Goal: Task Accomplishment & Management: Use online tool/utility

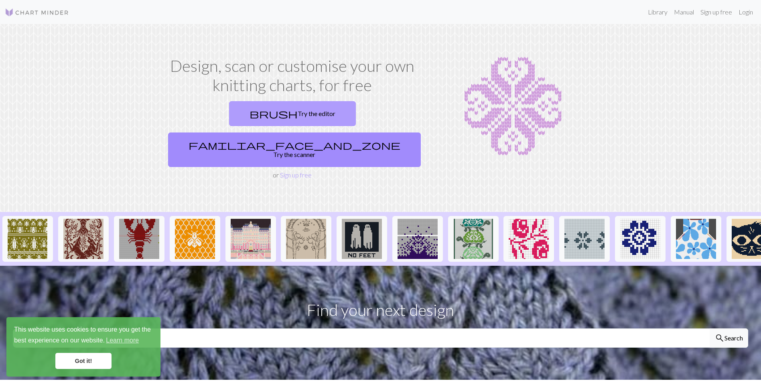
click at [229, 114] on link "brush Try the editor" at bounding box center [292, 113] width 127 height 25
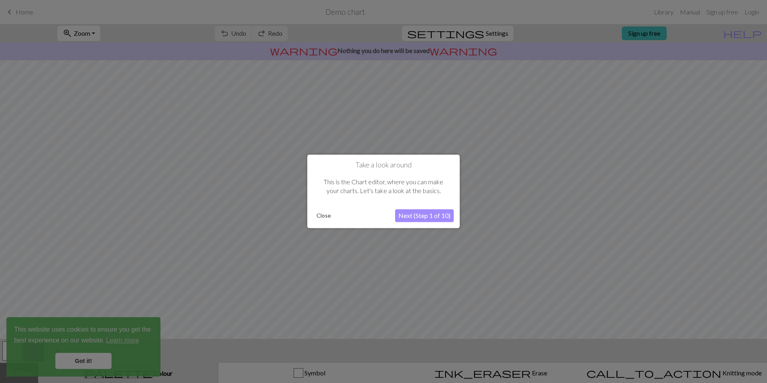
click at [415, 215] on button "Next (Step 1 of 10)" at bounding box center [424, 215] width 59 height 13
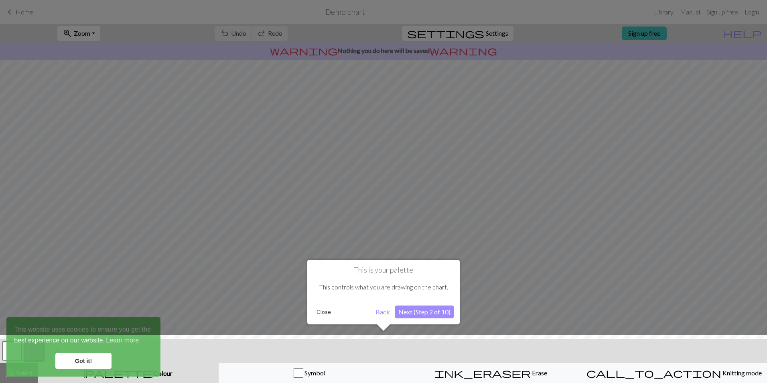
click at [328, 313] on button "Close" at bounding box center [323, 312] width 21 height 12
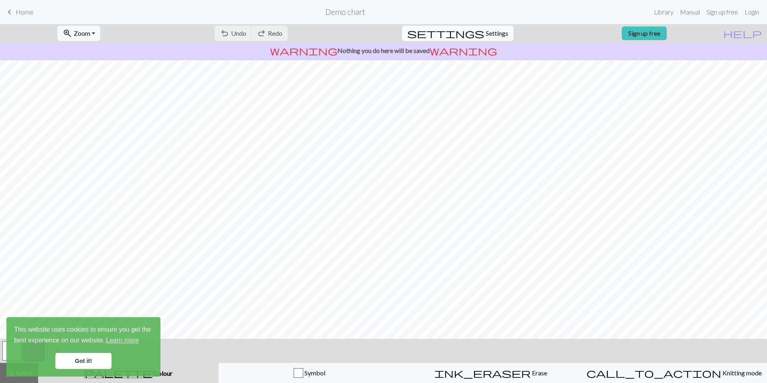
click at [490, 36] on span "Settings" at bounding box center [497, 33] width 22 height 10
select select "aran"
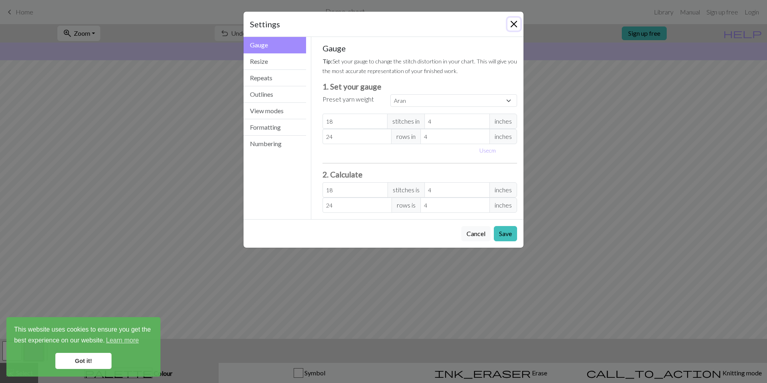
click at [516, 24] on button "Close" at bounding box center [513, 24] width 13 height 13
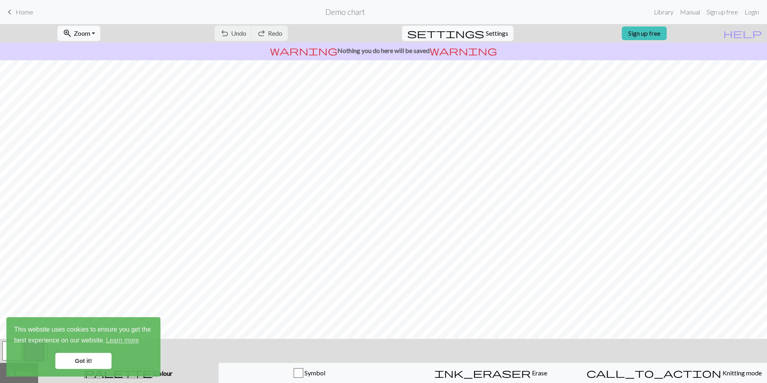
click at [85, 358] on link "Got it!" at bounding box center [83, 360] width 56 height 16
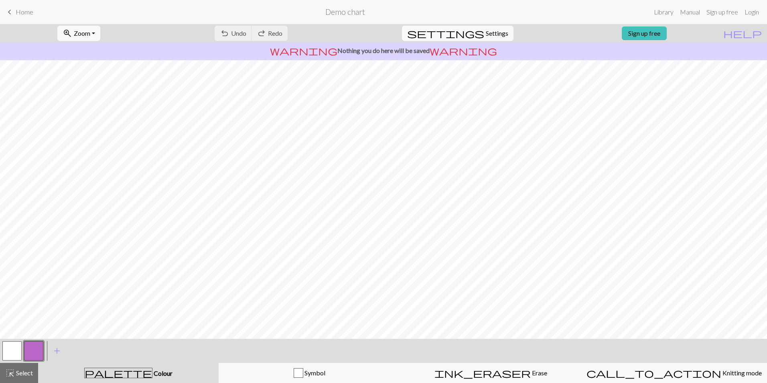
click at [346, 9] on h2 "Demo chart" at bounding box center [345, 11] width 40 height 9
click at [29, 11] on span "Home" at bounding box center [25, 12] width 18 height 8
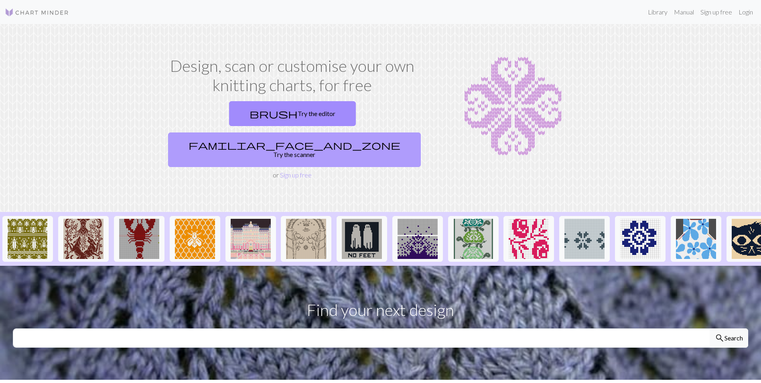
click at [339, 132] on link "familiar_face_and_zone Try the scanner" at bounding box center [294, 149] width 253 height 34
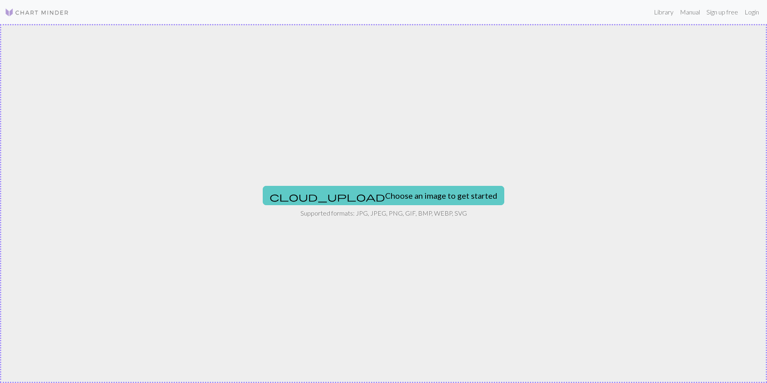
click at [357, 198] on button "cloud_upload Choose an image to get started" at bounding box center [383, 195] width 241 height 19
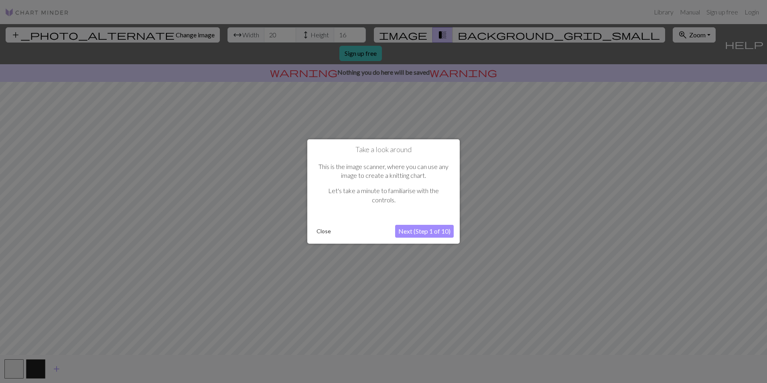
click at [323, 231] on button "Close" at bounding box center [323, 231] width 21 height 12
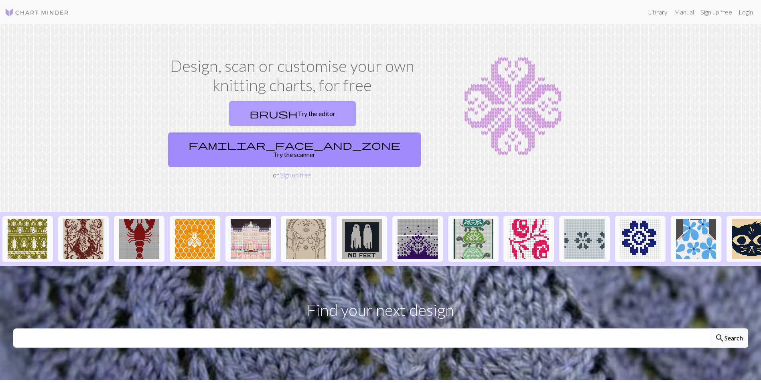
click at [229, 115] on link "brush Try the editor" at bounding box center [292, 113] width 127 height 25
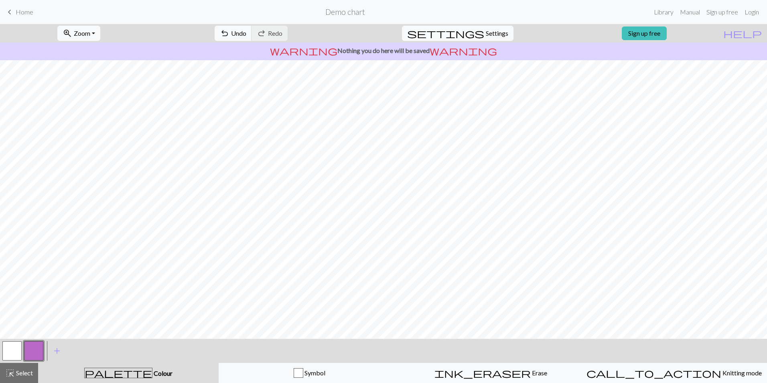
click at [506, 33] on div "settings Settings" at bounding box center [458, 33] width 124 height 18
click at [488, 33] on span "Settings" at bounding box center [497, 33] width 22 height 10
select select "aran"
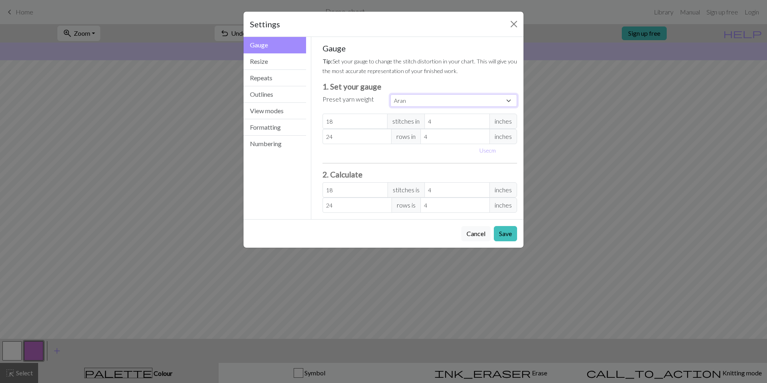
click at [407, 100] on select "Custom Square Lace Light Fingering Fingering Sport Double knit Worsted Aran Bul…" at bounding box center [453, 100] width 127 height 12
click at [362, 119] on input "18" at bounding box center [354, 120] width 65 height 15
click at [501, 124] on span "inches" at bounding box center [503, 120] width 28 height 15
click at [499, 122] on span "inches" at bounding box center [503, 120] width 28 height 15
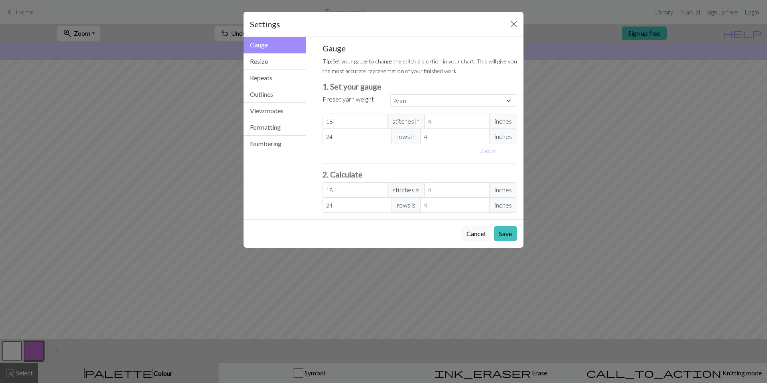
click at [403, 120] on span "stitches in" at bounding box center [406, 120] width 38 height 15
click at [484, 150] on button "Use cm" at bounding box center [488, 150] width 24 height 12
type input "10.16"
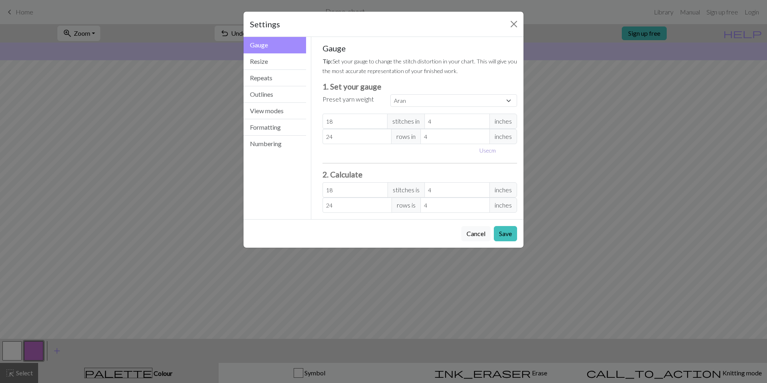
type input "10.16"
drag, startPoint x: 368, startPoint y: 123, endPoint x: 281, endPoint y: 112, distance: 86.8
click at [286, 119] on div "Gauge Gauge Resize Repeats Outlines View modes Formatting Numbering Gauge Resiz…" at bounding box center [384, 128] width 290 height 182
type input "7"
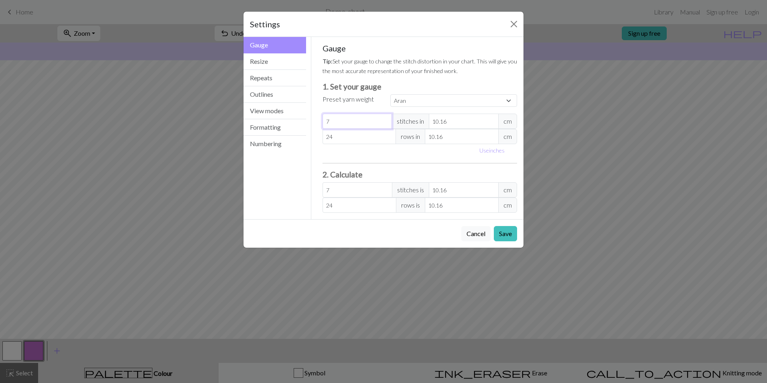
type input "7"
drag, startPoint x: 456, startPoint y: 121, endPoint x: 420, endPoint y: 118, distance: 36.2
click at [420, 118] on div "7 stitches in 10.16 cm" at bounding box center [419, 120] width 195 height 15
type input "1"
type input "71.12"
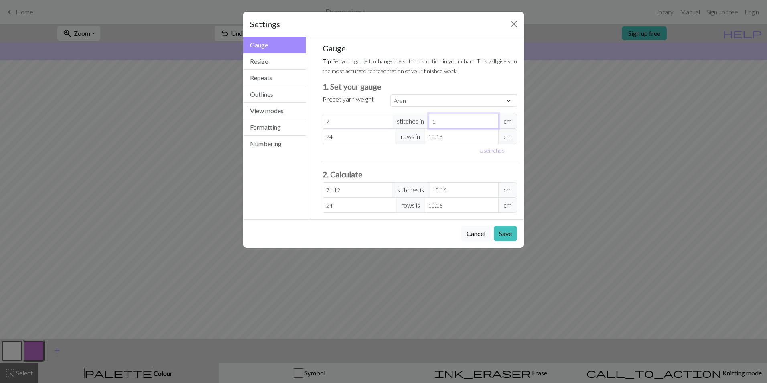
type input "10"
type input "7.11"
type input "10"
click at [366, 119] on input "7" at bounding box center [357, 120] width 70 height 15
type input "70"
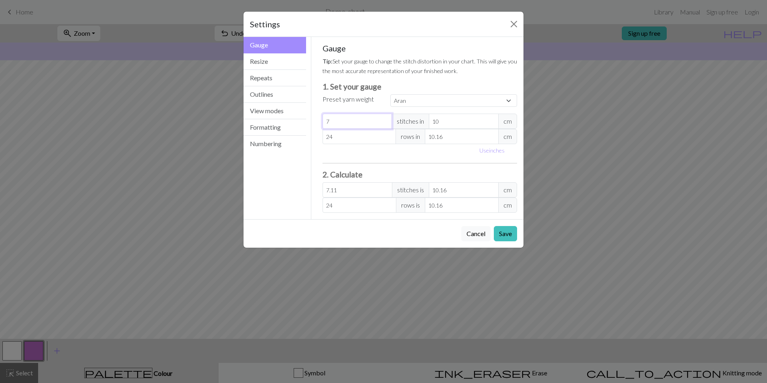
type input "71.12"
type input "70"
drag, startPoint x: 348, startPoint y: 138, endPoint x: 275, endPoint y: 134, distance: 72.7
click at [275, 134] on div "Gauge Gauge Resize Repeats Outlines View modes Formatting Numbering Gauge Resiz…" at bounding box center [384, 128] width 290 height 182
type input "7"
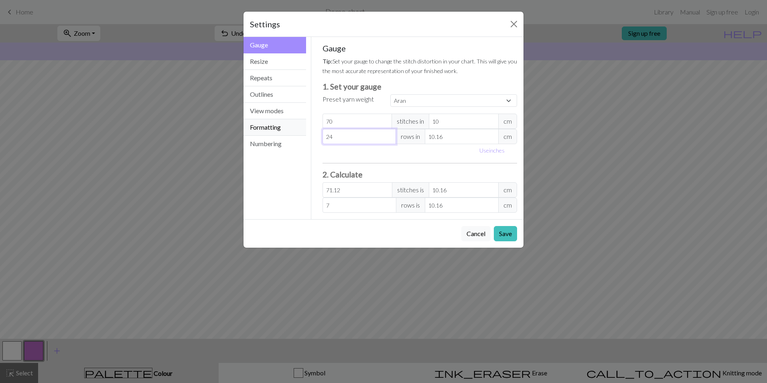
type input "7"
type input "70"
drag, startPoint x: 413, startPoint y: 137, endPoint x: 391, endPoint y: 138, distance: 22.1
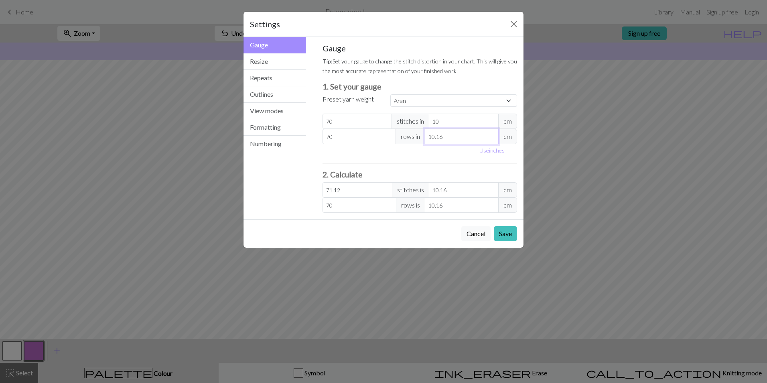
click at [391, 138] on div "70 rows in 10.16 cm" at bounding box center [419, 136] width 195 height 15
type input "1"
type input "711.2"
type input "10"
type input "71.12"
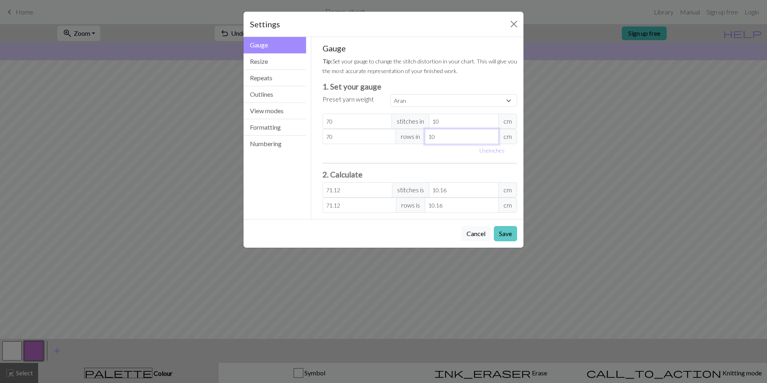
type input "10"
click at [503, 236] on button "Save" at bounding box center [505, 233] width 23 height 15
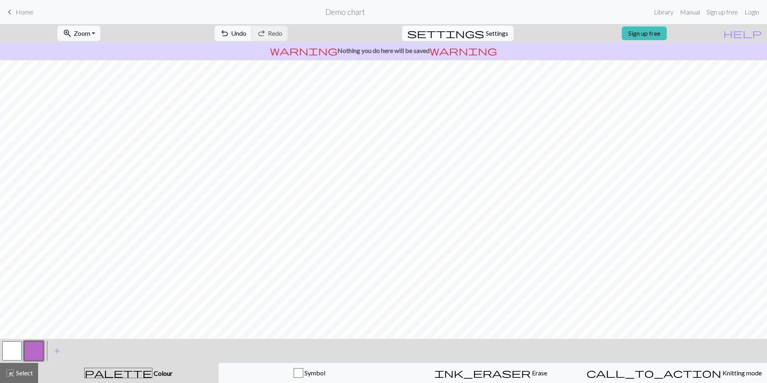
click at [497, 32] on span "Settings" at bounding box center [497, 33] width 22 height 10
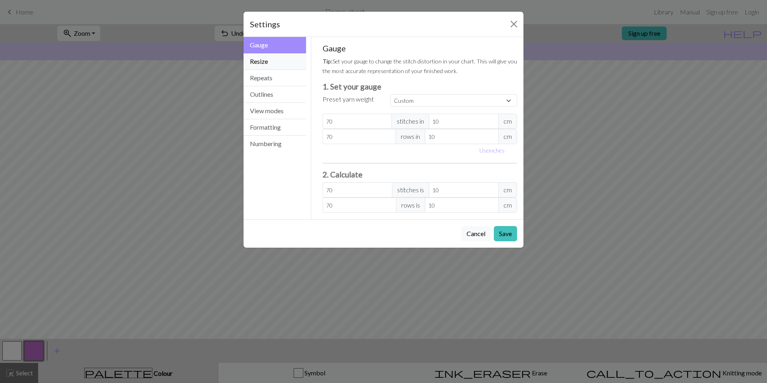
click at [280, 65] on button "Resize" at bounding box center [274, 61] width 63 height 16
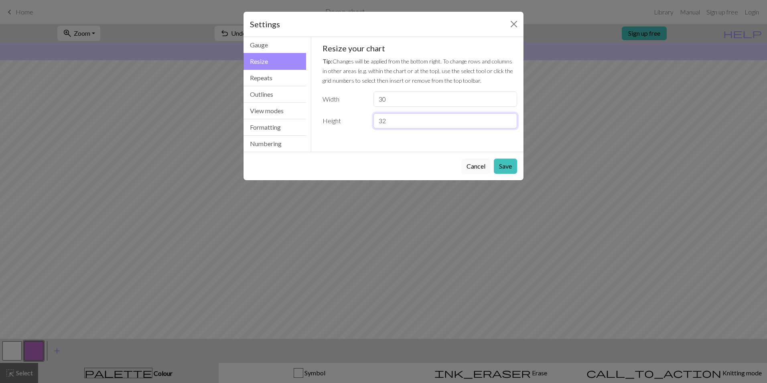
drag, startPoint x: 402, startPoint y: 119, endPoint x: 342, endPoint y: 115, distance: 60.3
click at [342, 115] on div "Height 32" at bounding box center [420, 120] width 205 height 15
type input "70"
drag, startPoint x: 367, startPoint y: 100, endPoint x: 362, endPoint y: 100, distance: 4.8
click at [359, 100] on div "Width 30" at bounding box center [420, 98] width 205 height 15
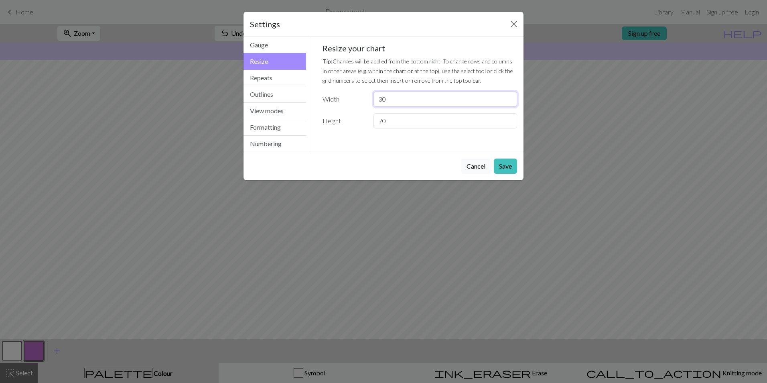
drag, startPoint x: 388, startPoint y: 101, endPoint x: 320, endPoint y: 100, distance: 68.2
click at [320, 100] on div "Width 30" at bounding box center [420, 98] width 205 height 15
type input "70"
click at [501, 170] on button "Save" at bounding box center [505, 165] width 23 height 15
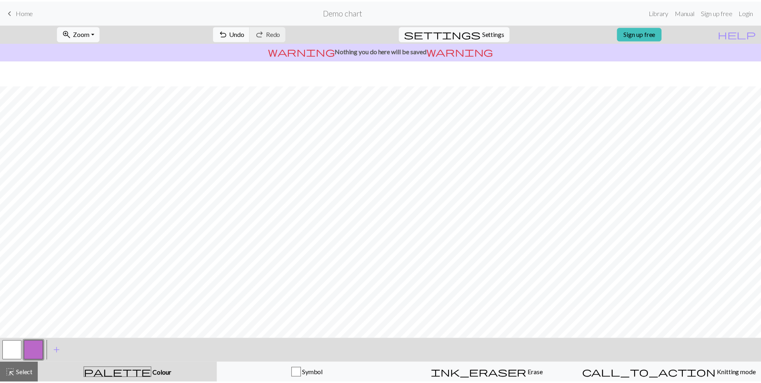
scroll to position [36, 0]
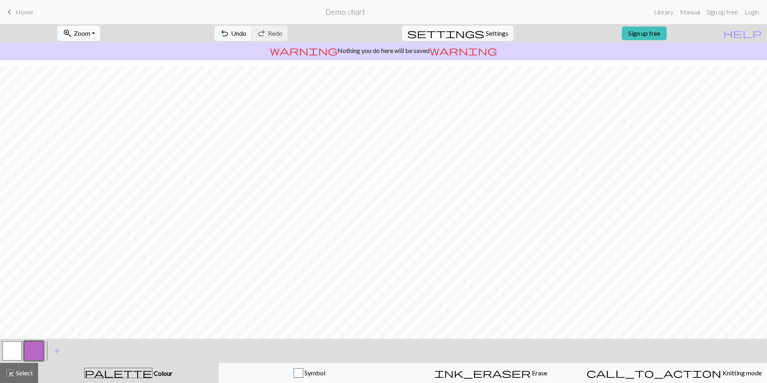
click at [100, 36] on button "zoom_in Zoom Zoom" at bounding box center [78, 33] width 43 height 15
click at [94, 50] on button "Fit all" at bounding box center [89, 51] width 63 height 13
click at [95, 26] on button "zoom_in Zoom Zoom" at bounding box center [78, 33] width 43 height 15
click at [79, 125] on button "150%" at bounding box center [89, 121] width 63 height 13
click at [85, 30] on button "zoom_in Zoom Zoom" at bounding box center [78, 33] width 43 height 15
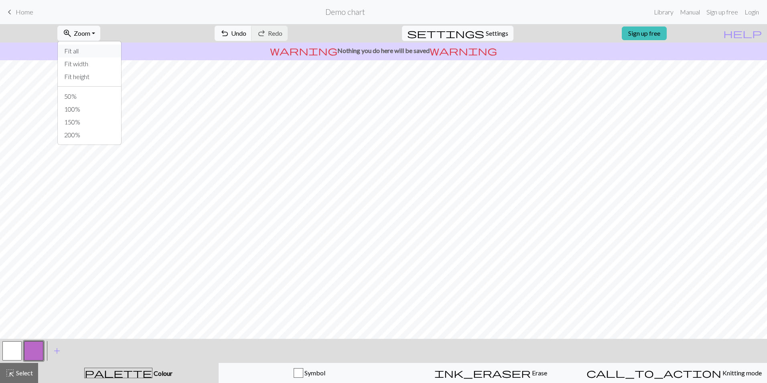
click at [85, 49] on button "Fit all" at bounding box center [89, 51] width 63 height 13
click at [486, 32] on span "Settings" at bounding box center [497, 33] width 22 height 10
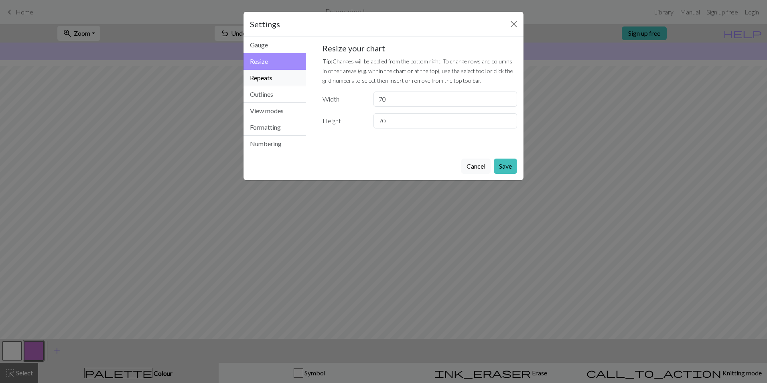
click at [270, 75] on button "Repeats" at bounding box center [274, 78] width 63 height 16
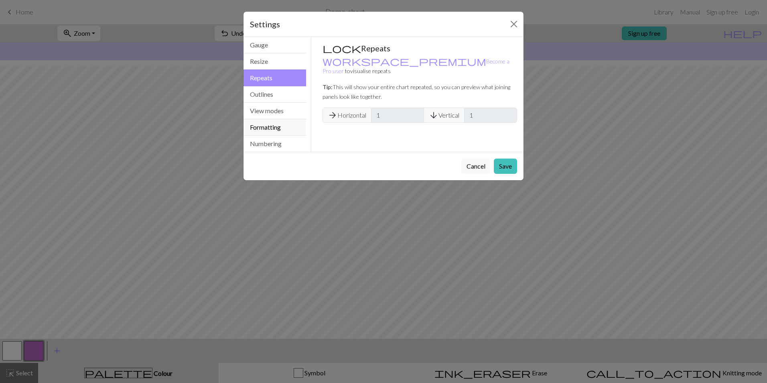
click at [254, 122] on button "Formatting" at bounding box center [274, 127] width 63 height 16
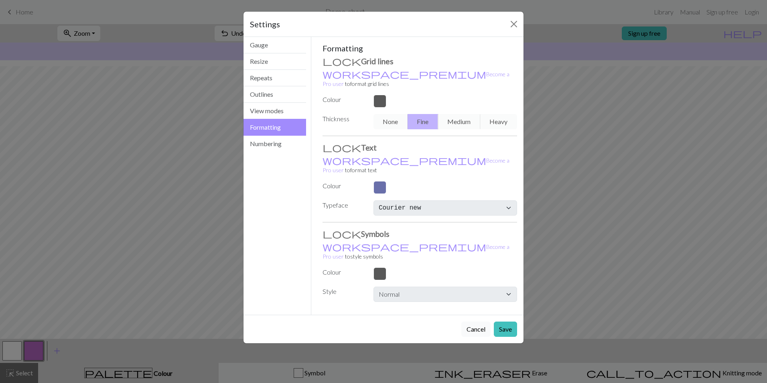
click at [469, 321] on button "Cancel" at bounding box center [475, 328] width 29 height 15
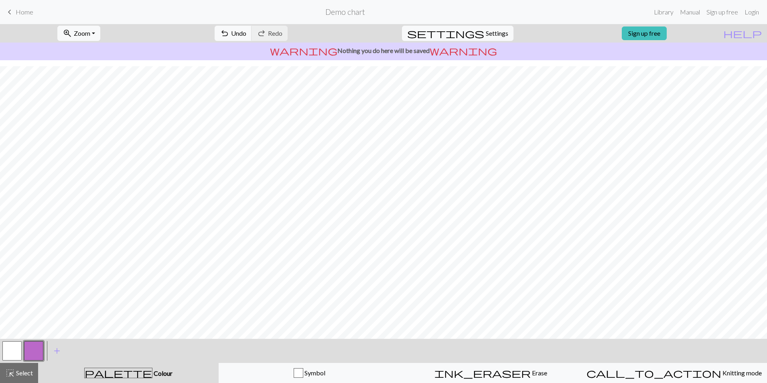
click at [19, 13] on span "Home" at bounding box center [25, 12] width 18 height 8
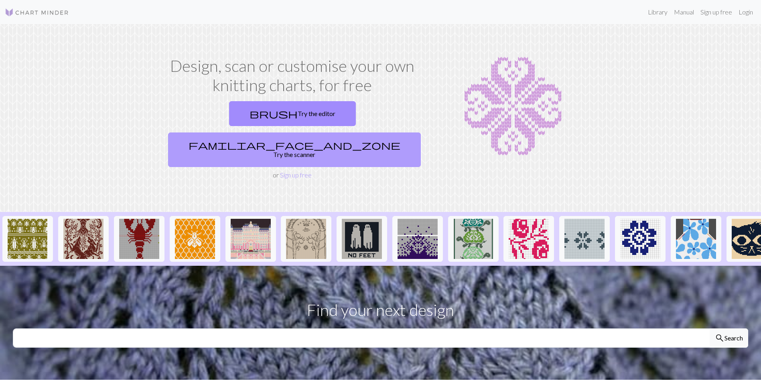
click at [333, 139] on span "familiar_face_and_zone" at bounding box center [294, 144] width 212 height 11
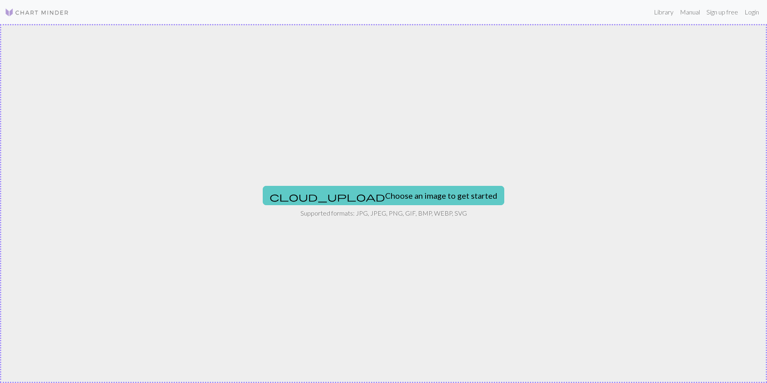
click at [367, 192] on button "cloud_upload Choose an image to get started" at bounding box center [383, 195] width 241 height 19
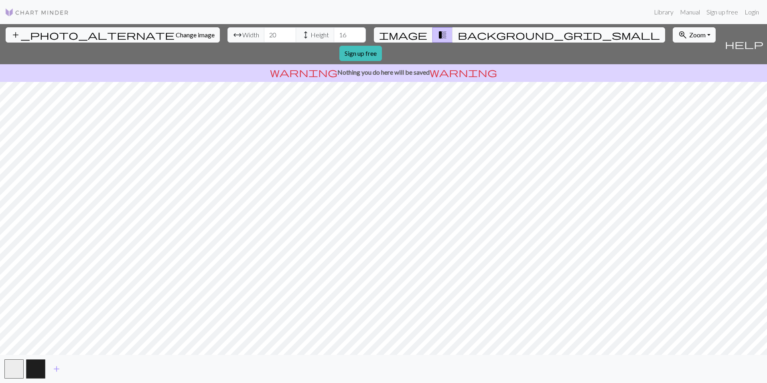
click at [458, 35] on button "background_grid_small" at bounding box center [558, 34] width 213 height 15
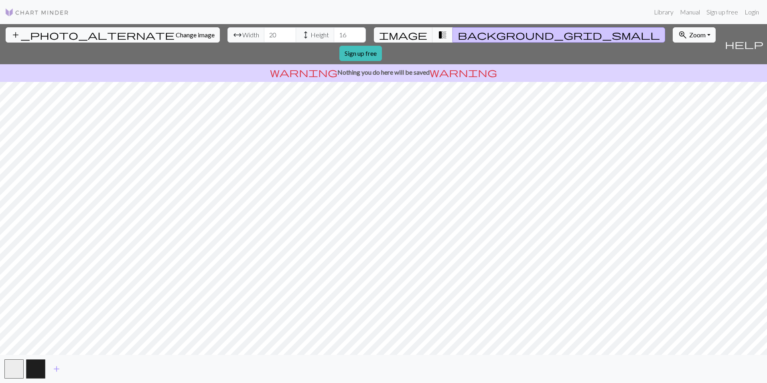
click at [437, 36] on span "transition_fade" at bounding box center [442, 34] width 10 height 11
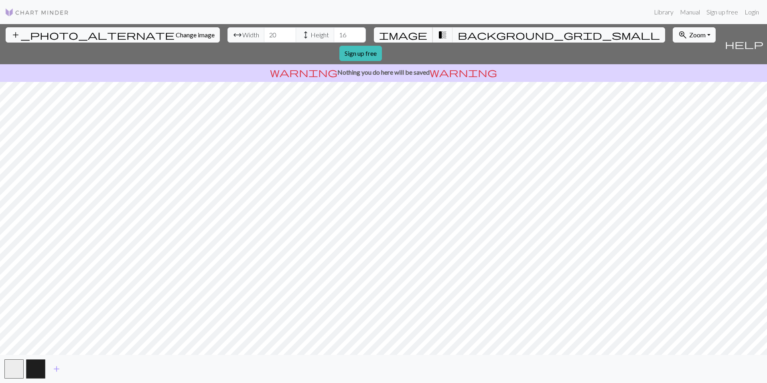
click at [416, 32] on span "image" at bounding box center [403, 34] width 48 height 11
click at [242, 34] on span "Width" at bounding box center [250, 35] width 17 height 10
click at [264, 34] on input "20" at bounding box center [280, 34] width 32 height 15
click at [264, 38] on input "19" at bounding box center [280, 34] width 32 height 15
click at [264, 32] on input "20" at bounding box center [280, 34] width 32 height 15
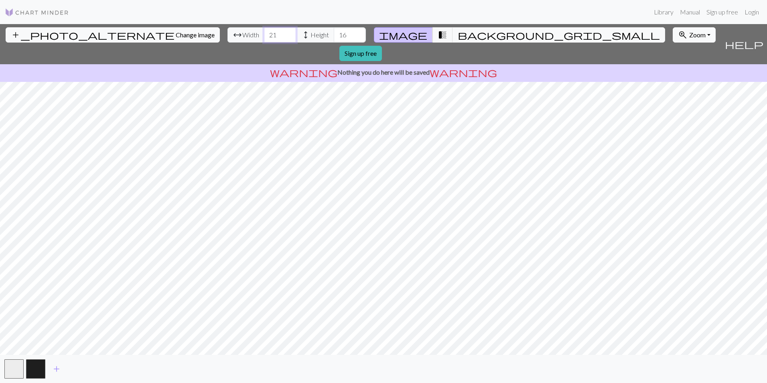
click at [264, 32] on input "21" at bounding box center [280, 34] width 32 height 15
click at [264, 32] on input "22" at bounding box center [280, 34] width 32 height 15
drag, startPoint x: 231, startPoint y: 36, endPoint x: 215, endPoint y: 36, distance: 16.8
click at [227, 36] on div "arrow_range Width 22 height Height 16" at bounding box center [296, 34] width 138 height 15
type input "70"
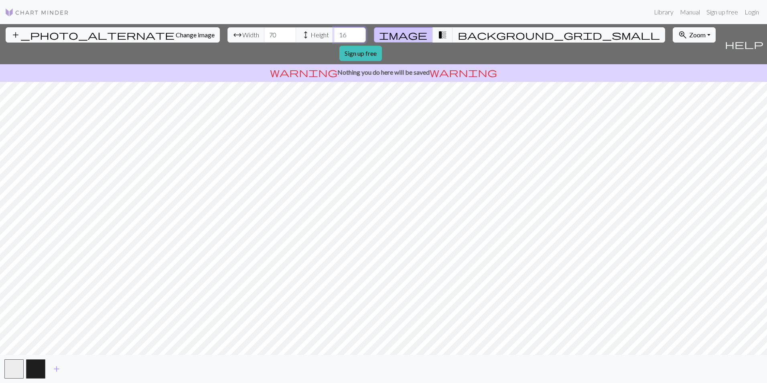
drag, startPoint x: 302, startPoint y: 34, endPoint x: 269, endPoint y: 32, distance: 32.1
click at [269, 32] on div "arrow_range Width 70 height Height 16" at bounding box center [296, 34] width 138 height 15
type input "70"
click at [94, 30] on button "add_photo_alternate Change image" at bounding box center [113, 34] width 214 height 15
click at [678, 35] on span "zoom_in" at bounding box center [683, 34] width 10 height 11
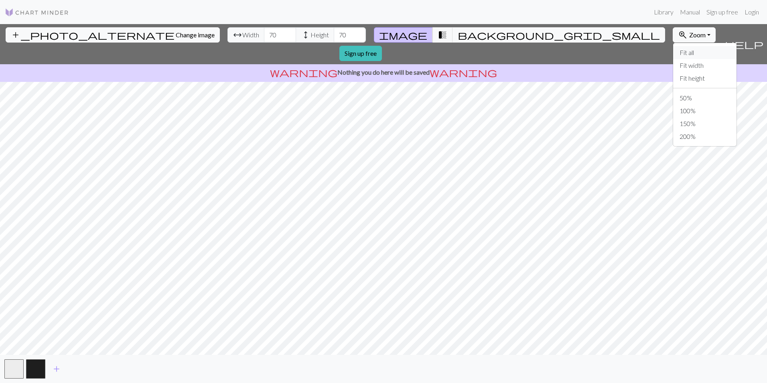
click at [673, 53] on button "Fit all" at bounding box center [704, 52] width 63 height 13
click at [689, 33] on span "Zoom" at bounding box center [697, 35] width 16 height 8
click at [673, 68] on button "Fit width" at bounding box center [704, 65] width 63 height 13
click at [689, 34] on span "Zoom" at bounding box center [697, 35] width 16 height 8
click at [673, 74] on button "Fit height" at bounding box center [704, 78] width 63 height 13
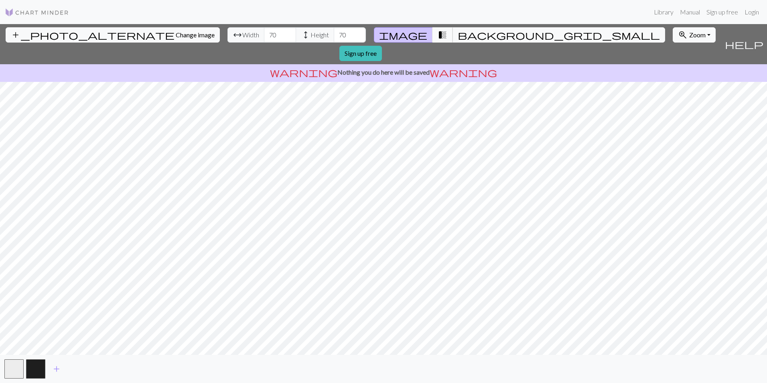
click at [437, 33] on span "transition_fade" at bounding box center [442, 34] width 10 height 11
click at [411, 35] on span "image" at bounding box center [403, 34] width 48 height 11
click at [458, 34] on span "background_grid_small" at bounding box center [559, 34] width 202 height 11
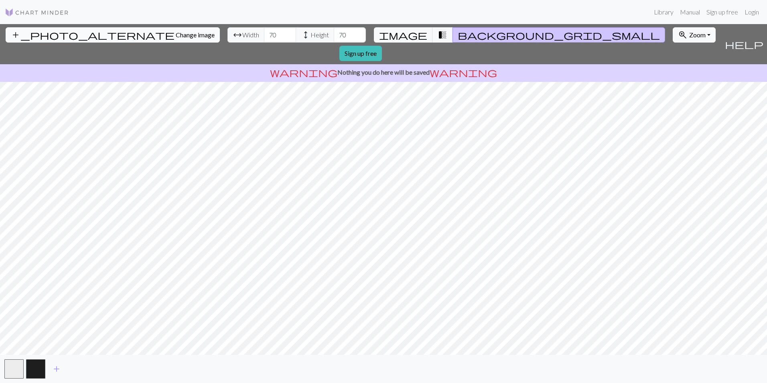
click at [176, 36] on span "Change image" at bounding box center [195, 35] width 39 height 8
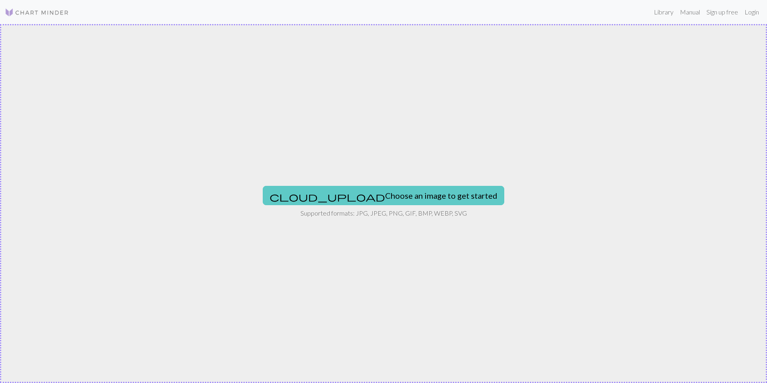
click at [402, 190] on button "cloud_upload Choose an image to get started" at bounding box center [383, 195] width 241 height 19
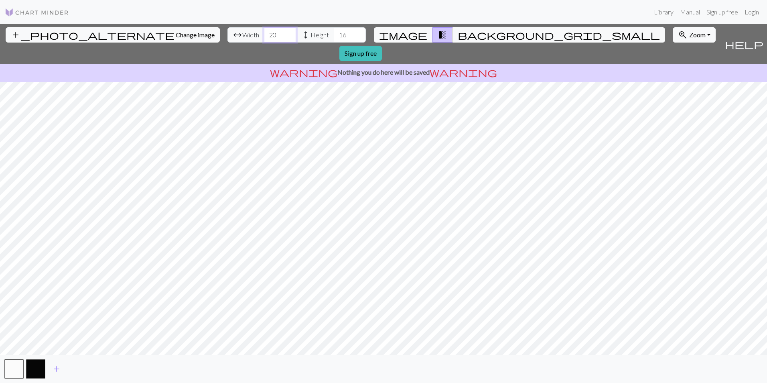
drag, startPoint x: 234, startPoint y: 37, endPoint x: 191, endPoint y: 29, distance: 43.6
click at [227, 29] on div "arrow_range Width 20 height Height 16" at bounding box center [296, 34] width 138 height 15
type input "70"
drag, startPoint x: 306, startPoint y: 34, endPoint x: 260, endPoint y: 28, distance: 46.2
click at [260, 28] on div "arrow_range Width 70 height Height 16" at bounding box center [296, 34] width 138 height 15
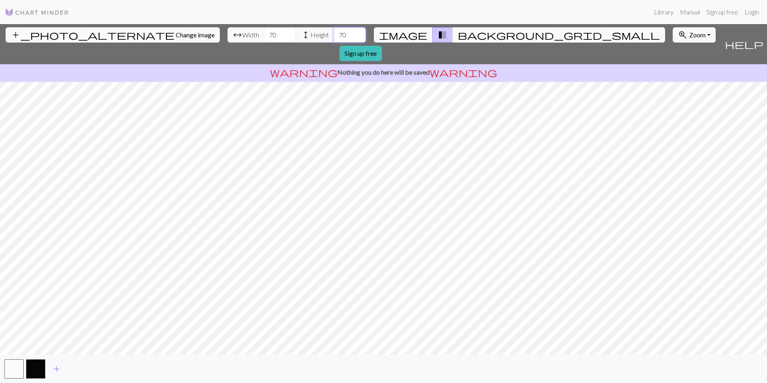
type input "70"
click at [368, 376] on div "add_photo_alternate Change image arrow_range Width 70 height Height 70 image tr…" at bounding box center [383, 203] width 767 height 358
click at [574, 63] on div "add_photo_alternate Change image arrow_range Width 70 height Height 70 image tr…" at bounding box center [383, 203] width 767 height 358
click at [415, 35] on span "image" at bounding box center [403, 34] width 48 height 11
click at [437, 32] on span "transition_fade" at bounding box center [442, 34] width 10 height 11
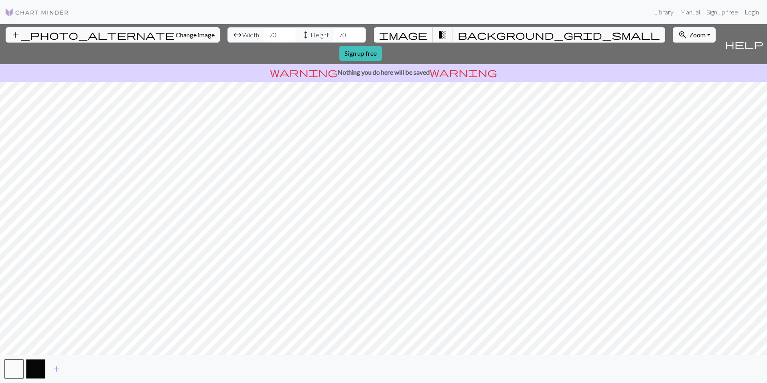
click at [411, 37] on span "image" at bounding box center [403, 34] width 48 height 11
click at [437, 33] on span "transition_fade" at bounding box center [442, 34] width 10 height 11
click at [458, 31] on span "background_grid_small" at bounding box center [559, 34] width 202 height 11
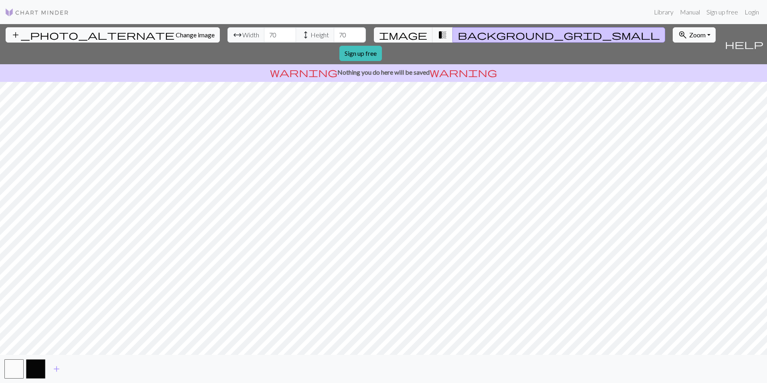
click at [458, 34] on span "background_grid_small" at bounding box center [559, 34] width 202 height 11
click at [410, 34] on span "image" at bounding box center [403, 34] width 48 height 11
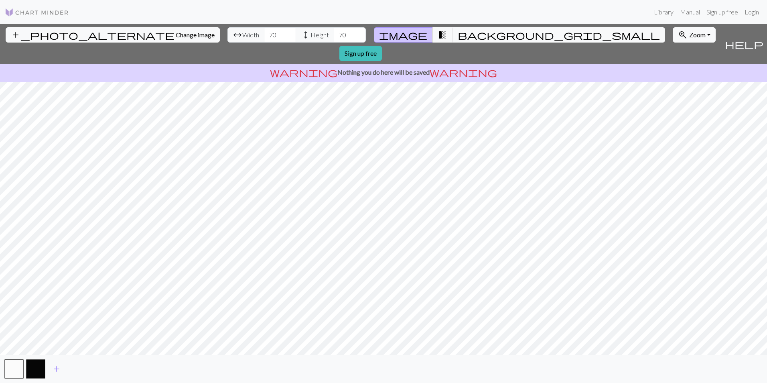
click at [410, 34] on span "image" at bounding box center [403, 34] width 48 height 11
click at [458, 33] on span "background_grid_small" at bounding box center [559, 34] width 202 height 11
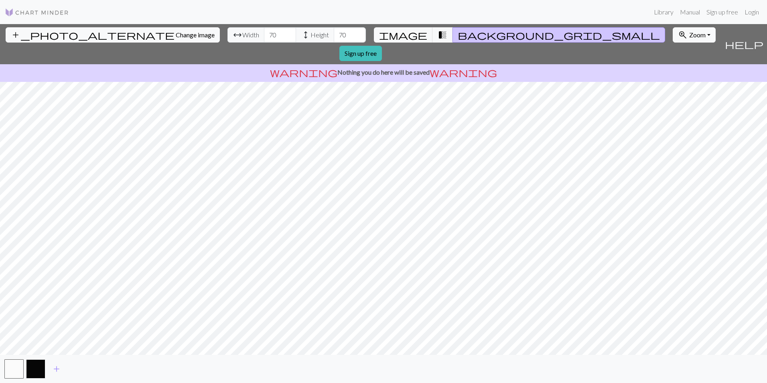
click at [35, 369] on button "button" at bounding box center [35, 368] width 19 height 19
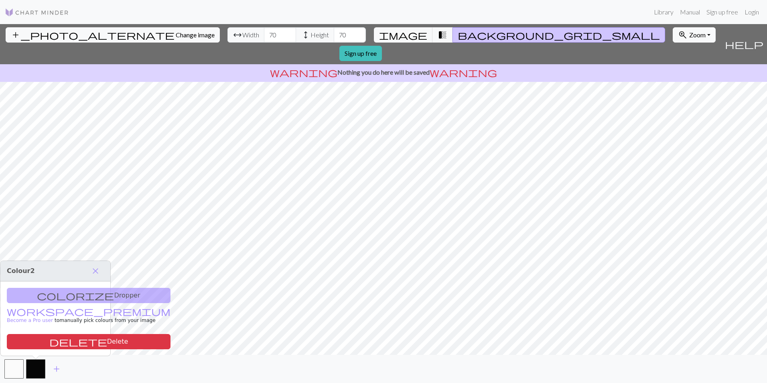
click at [73, 295] on div "colorize Dropper workspace_premium Become a Pro user to manually pick colours f…" at bounding box center [55, 318] width 110 height 74
click at [657, 3] on nav "Library Manual Sign up free Login" at bounding box center [383, 12] width 767 height 24
click at [657, 9] on link "Library" at bounding box center [663, 12] width 26 height 16
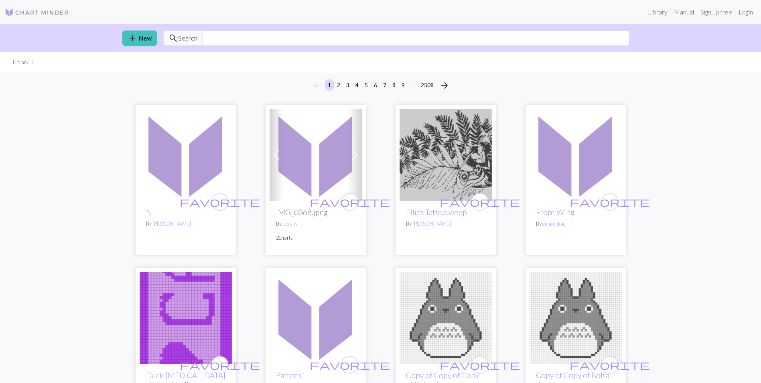
click at [689, 11] on link "Manual" at bounding box center [683, 12] width 26 height 16
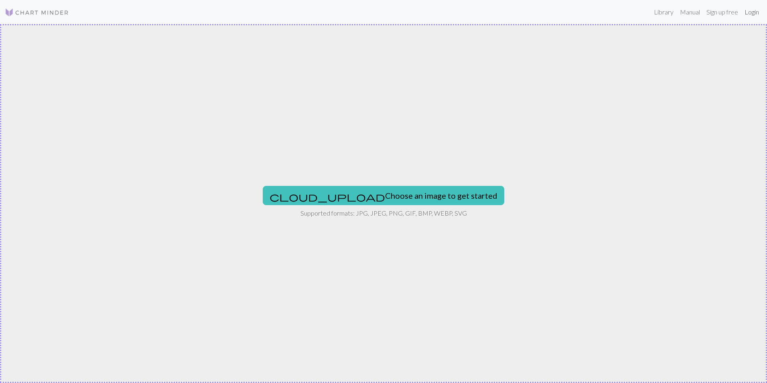
click at [749, 12] on link "Login" at bounding box center [751, 12] width 21 height 16
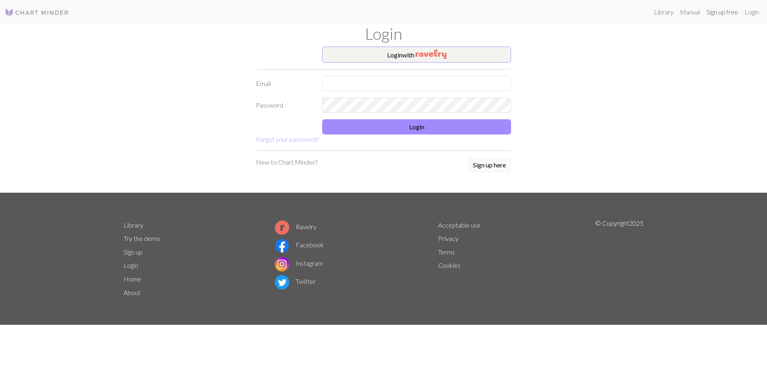
click at [714, 11] on link "Sign up free" at bounding box center [722, 12] width 38 height 16
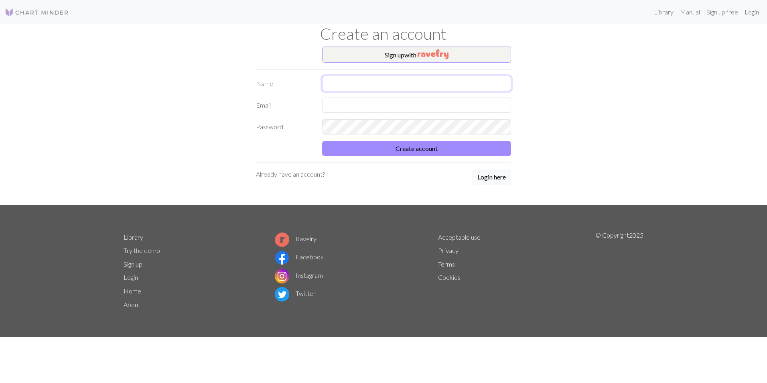
click at [365, 84] on input "text" at bounding box center [416, 83] width 189 height 15
type input "Maaret Pääkkö"
type input "[EMAIL_ADDRESS][DOMAIN_NAME]"
click at [467, 147] on button "Create account" at bounding box center [416, 148] width 189 height 15
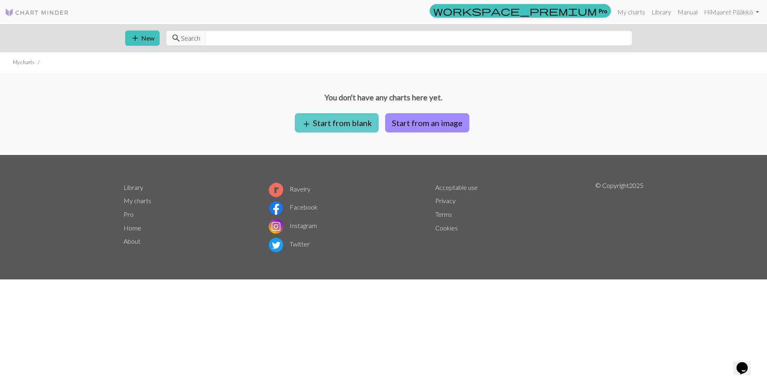
click at [365, 119] on button "add Start from blank" at bounding box center [337, 122] width 84 height 19
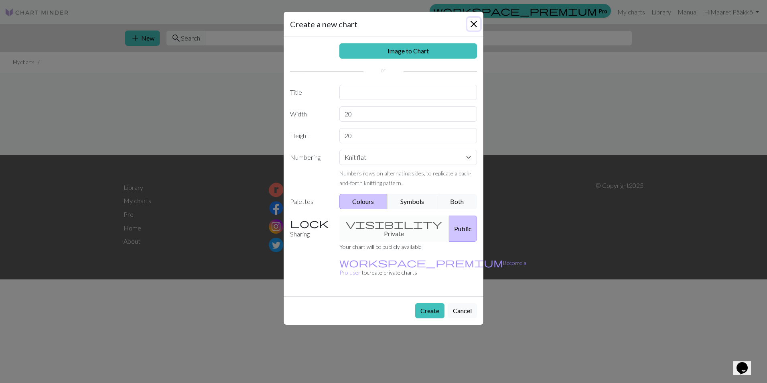
click at [473, 20] on button "Close" at bounding box center [473, 24] width 13 height 13
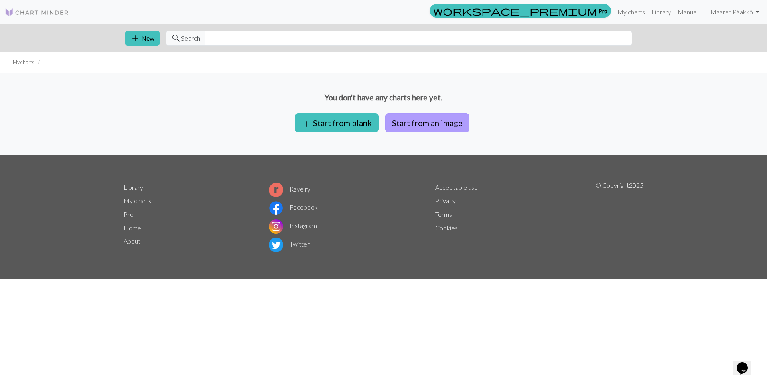
click at [429, 119] on button "Start from an image" at bounding box center [427, 122] width 84 height 19
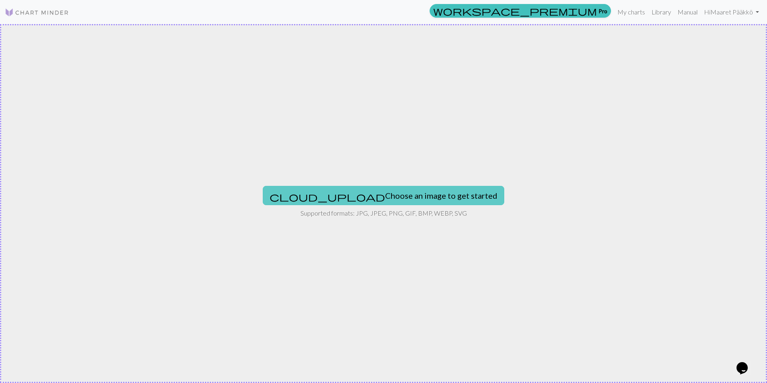
click at [395, 190] on button "cloud_upload Choose an image to get started" at bounding box center [383, 195] width 241 height 19
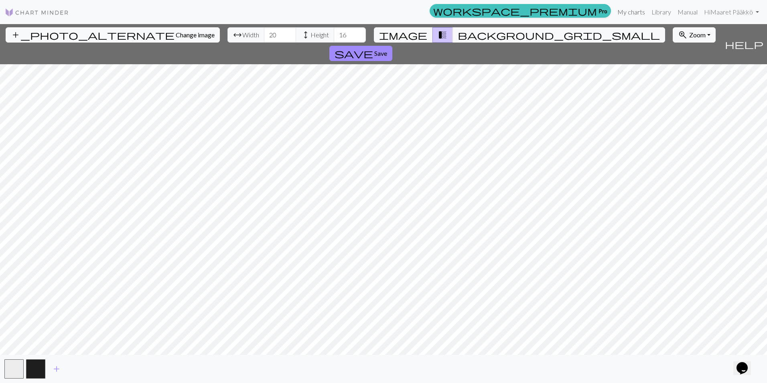
click at [635, 16] on link "My charts" at bounding box center [631, 12] width 34 height 16
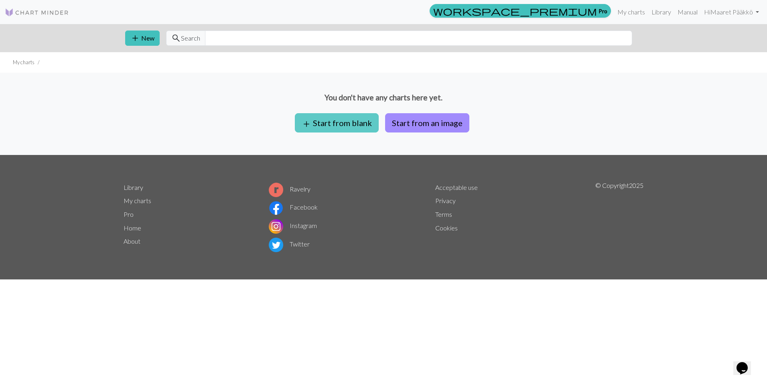
click at [342, 120] on button "add Start from blank" at bounding box center [337, 122] width 84 height 19
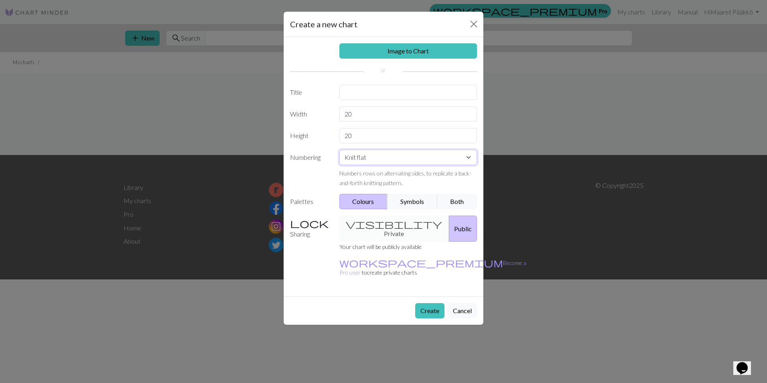
click at [365, 159] on select "Knit flat Knit in the round Lace knitting Cross stitch" at bounding box center [408, 157] width 138 height 15
click at [339, 150] on select "Knit flat Knit in the round Lace knitting Cross stitch" at bounding box center [408, 157] width 138 height 15
click at [372, 201] on button "Colours" at bounding box center [363, 201] width 49 height 15
click at [379, 227] on div "visibility Private Public" at bounding box center [408, 228] width 148 height 26
click at [404, 208] on button "Symbols" at bounding box center [412, 201] width 51 height 15
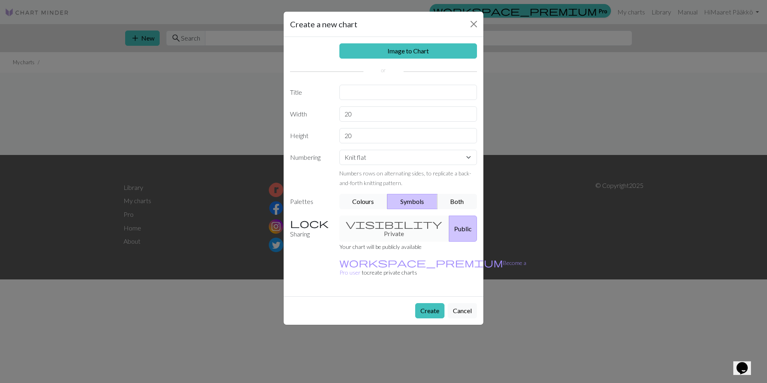
click at [365, 198] on button "Colours" at bounding box center [363, 201] width 49 height 15
click at [367, 89] on input "text" at bounding box center [408, 92] width 138 height 15
type input "neule"
drag, startPoint x: 356, startPoint y: 117, endPoint x: 332, endPoint y: 114, distance: 24.2
click at [334, 115] on div "20" at bounding box center [408, 113] width 148 height 15
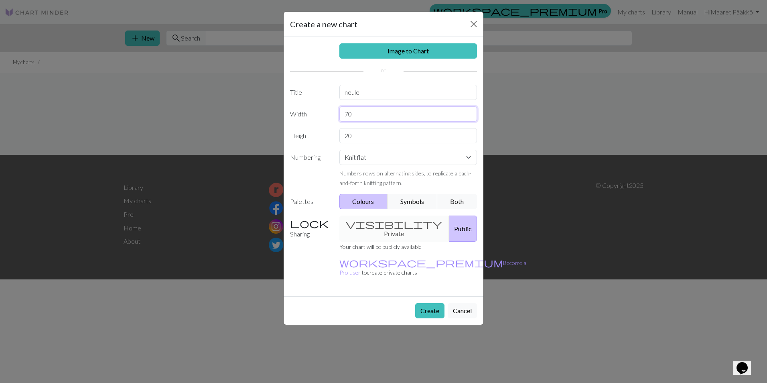
type input "70"
drag, startPoint x: 353, startPoint y: 133, endPoint x: 308, endPoint y: 132, distance: 45.3
click at [308, 132] on div "Height 20" at bounding box center [383, 135] width 196 height 15
type input "70"
click at [413, 296] on div "Create Cancel" at bounding box center [384, 310] width 200 height 28
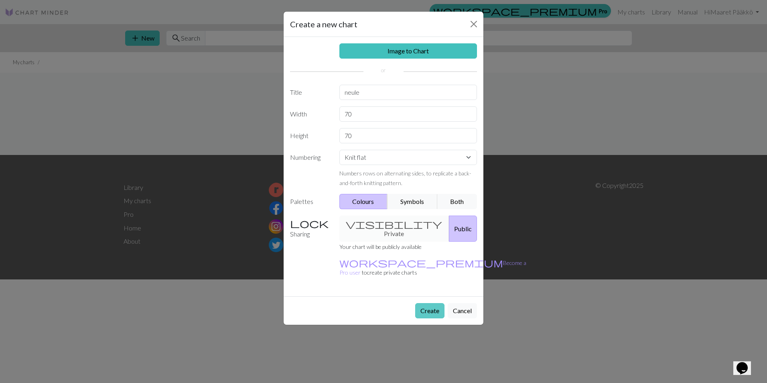
click at [421, 303] on button "Create" at bounding box center [429, 310] width 29 height 15
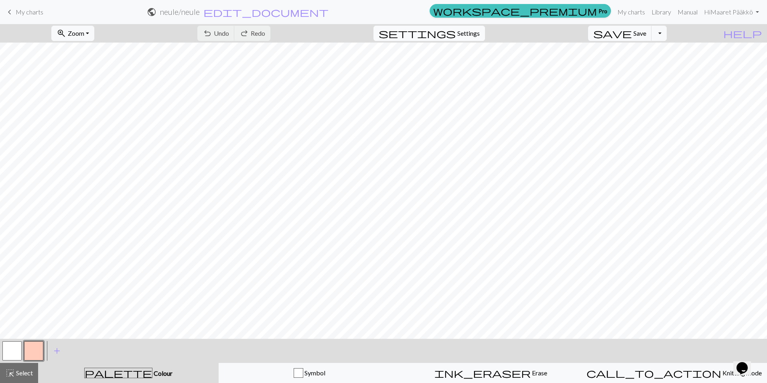
click at [471, 32] on span "Settings" at bounding box center [468, 33] width 22 height 10
select select "aran"
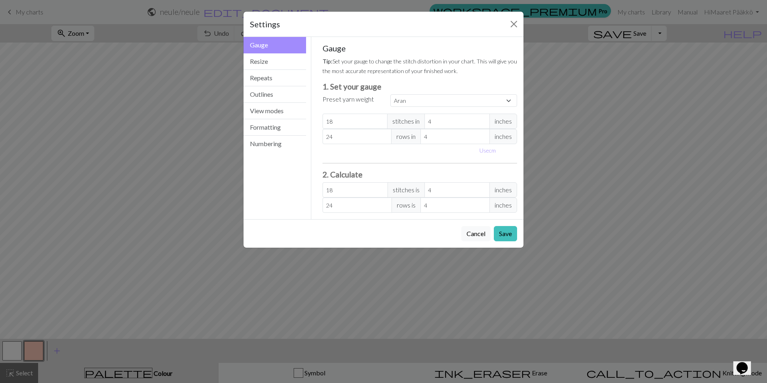
click at [501, 125] on span "inches" at bounding box center [503, 120] width 28 height 15
click at [501, 122] on span "inches" at bounding box center [503, 120] width 28 height 15
click at [495, 151] on button "Use cm" at bounding box center [488, 150] width 24 height 12
type input "10.16"
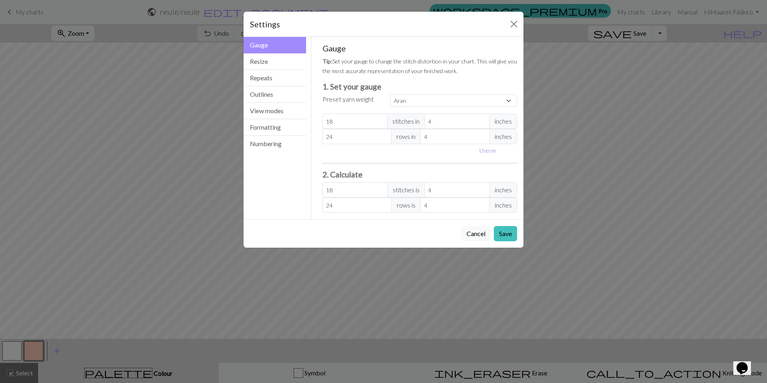
type input "10.16"
drag, startPoint x: 357, startPoint y: 120, endPoint x: 229, endPoint y: 111, distance: 128.6
click at [231, 112] on div "Settings Gauge Gauge Resize Repeats Outlines View modes Formatting Numbering Ga…" at bounding box center [383, 191] width 767 height 383
select select "custom"
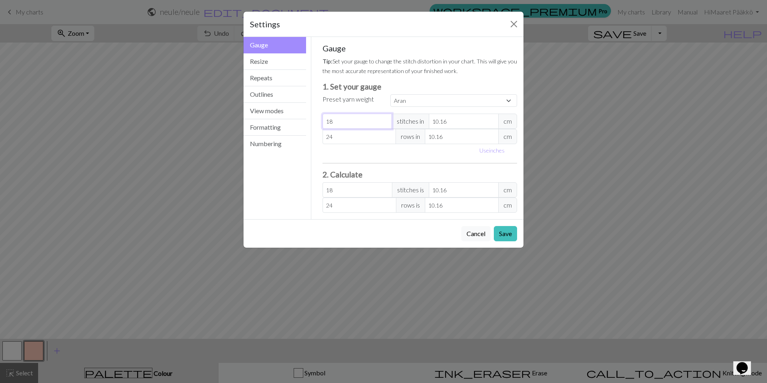
type input "7"
type input "70"
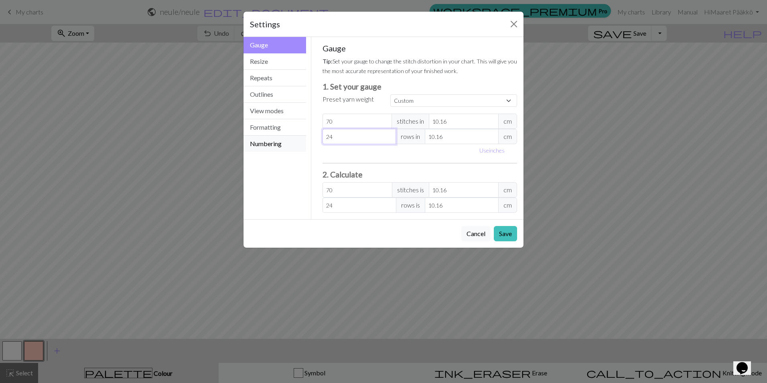
drag, startPoint x: 334, startPoint y: 138, endPoint x: 292, endPoint y: 138, distance: 42.1
click at [292, 138] on div "Gauge Gauge Resize Repeats Outlines View modes Formatting Numbering Gauge Resiz…" at bounding box center [384, 128] width 290 height 182
type input "7"
type input "70"
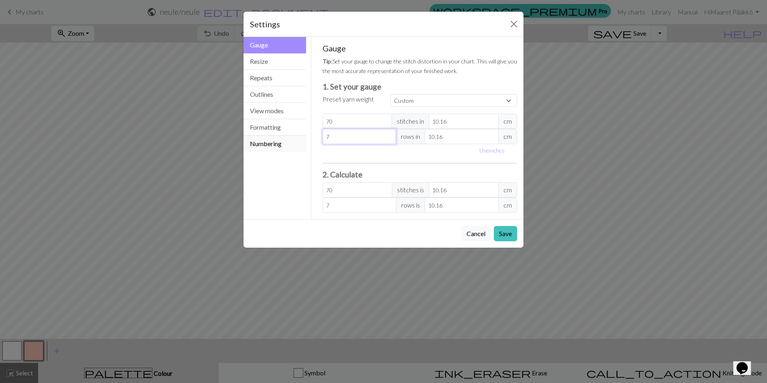
type input "70"
drag, startPoint x: 473, startPoint y: 123, endPoint x: 351, endPoint y: 120, distance: 121.9
click at [351, 120] on div "70 stitches in 10.16 cm" at bounding box center [419, 120] width 195 height 15
type input "1"
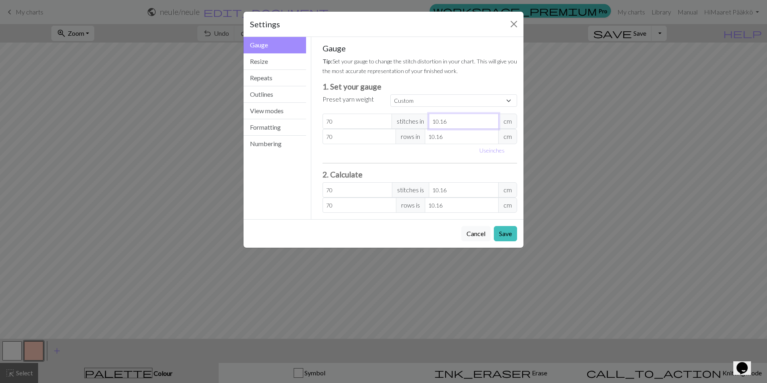
type input "711.2"
type input "10"
type input "71.12"
type input "10"
drag, startPoint x: 439, startPoint y: 140, endPoint x: 387, endPoint y: 140, distance: 51.7
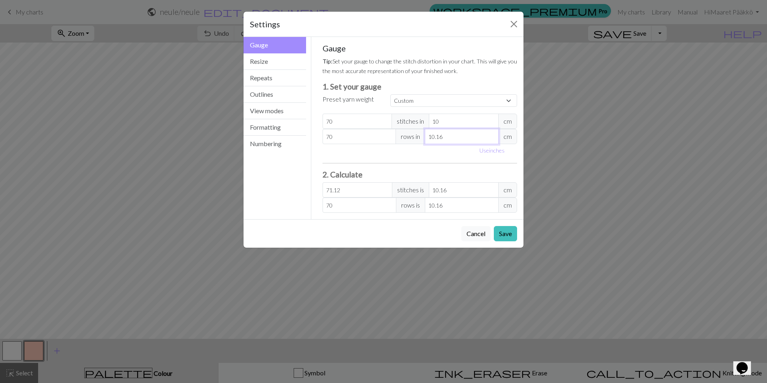
click at [387, 140] on div "70 rows in 10.16 cm" at bounding box center [419, 136] width 195 height 15
type input "1"
type input "711.2"
type input "10"
type input "71.12"
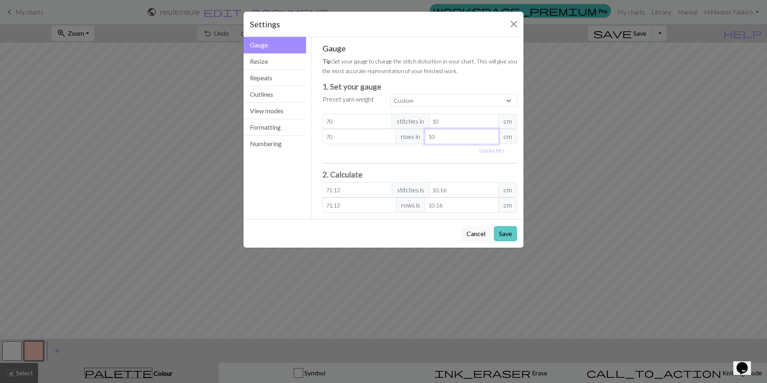
type input "10"
click at [501, 229] on button "Save" at bounding box center [505, 233] width 23 height 15
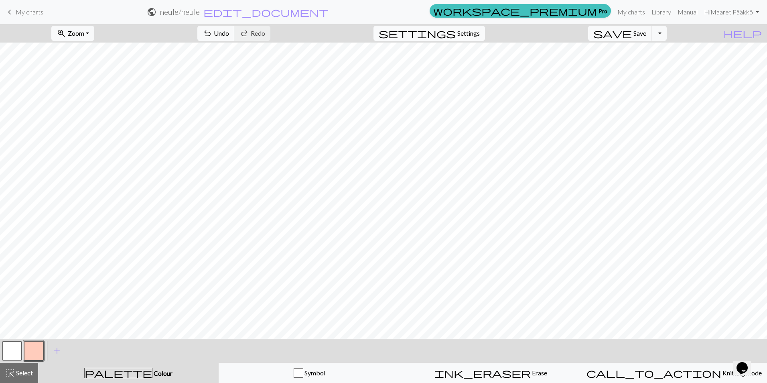
click at [456, 33] on span "settings" at bounding box center [417, 33] width 77 height 11
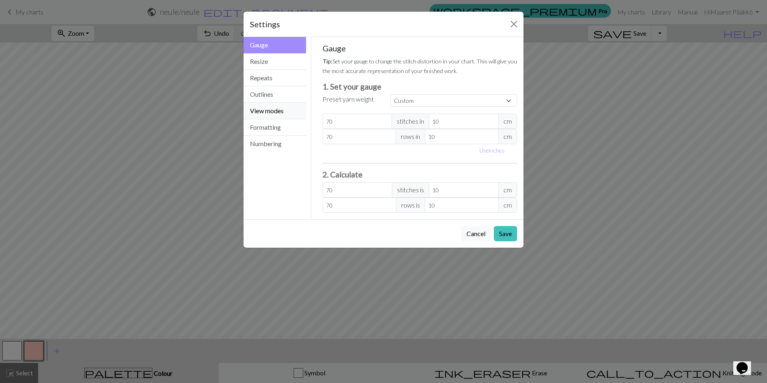
click at [259, 108] on button "View modes" at bounding box center [274, 111] width 63 height 16
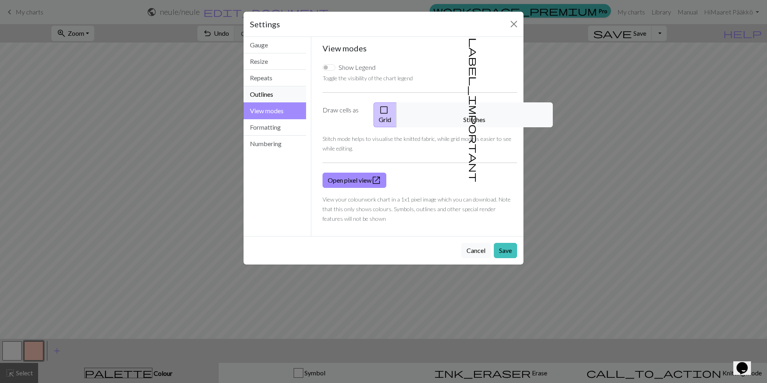
click at [267, 96] on button "Outlines" at bounding box center [274, 94] width 63 height 16
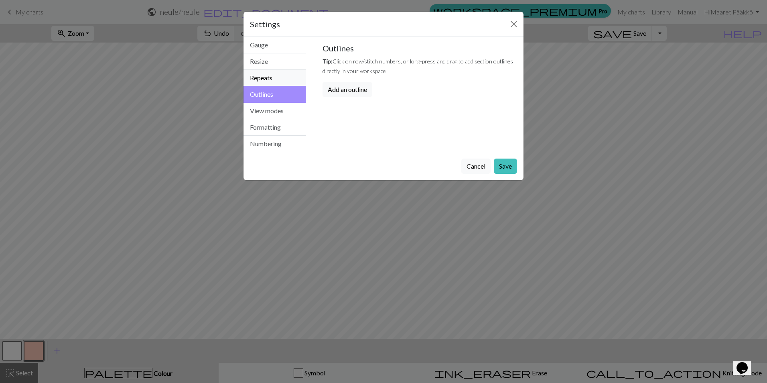
click at [269, 82] on button "Repeats" at bounding box center [274, 78] width 63 height 16
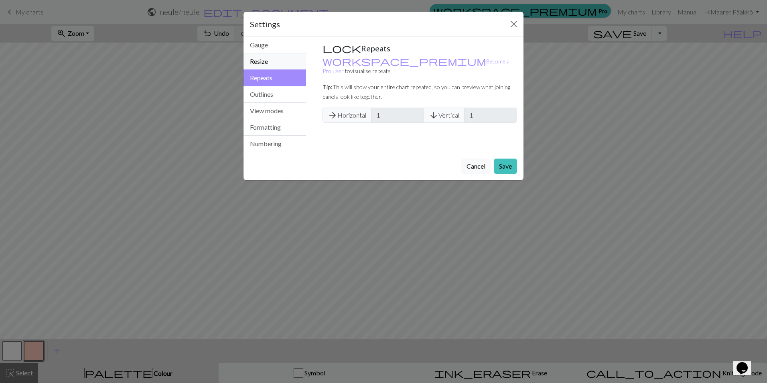
click at [273, 60] on button "Resize" at bounding box center [274, 61] width 63 height 16
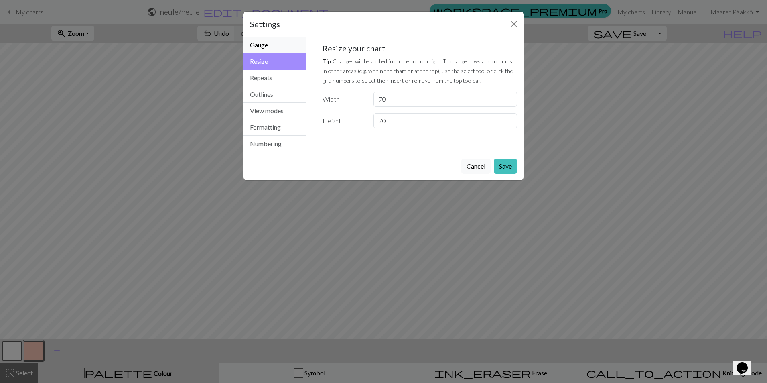
click at [273, 45] on button "Gauge" at bounding box center [274, 45] width 63 height 16
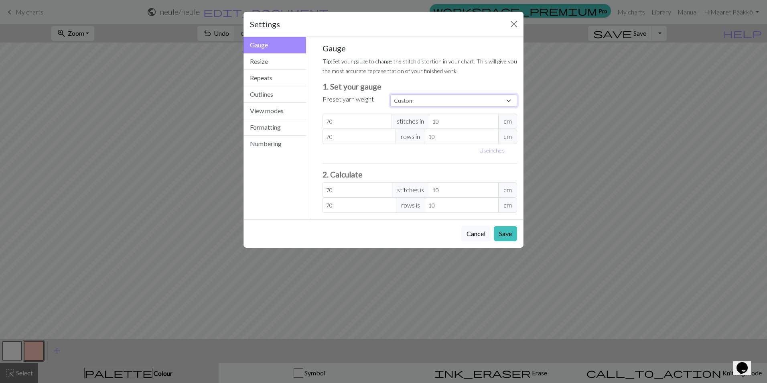
click at [419, 102] on select "Custom Square Lace Light Fingering Fingering Sport Double knit Worsted Aran Bul…" at bounding box center [453, 100] width 127 height 12
click at [390, 94] on select "Custom Square Lace Light Fingering Fingering Sport Double knit Worsted Aran Bul…" at bounding box center [453, 100] width 127 height 12
click at [496, 231] on button "Save" at bounding box center [505, 233] width 23 height 15
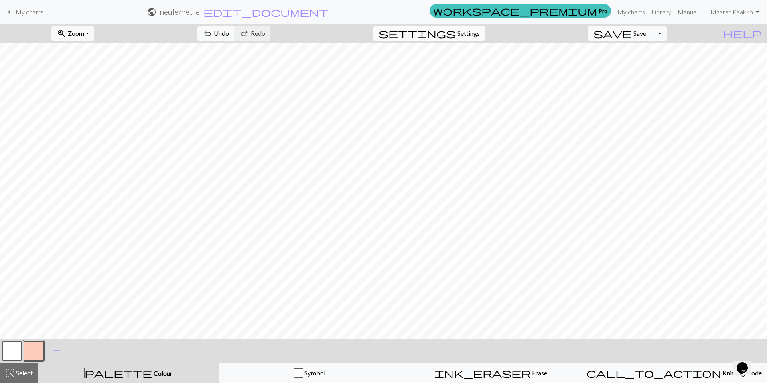
click at [472, 30] on span "Settings" at bounding box center [468, 33] width 22 height 10
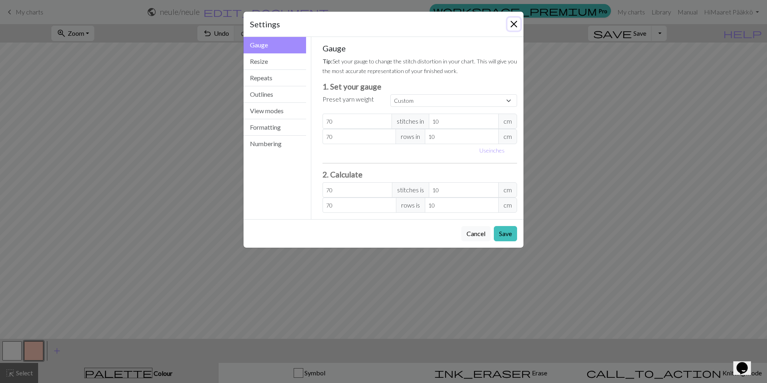
click at [510, 20] on button "Close" at bounding box center [513, 24] width 13 height 13
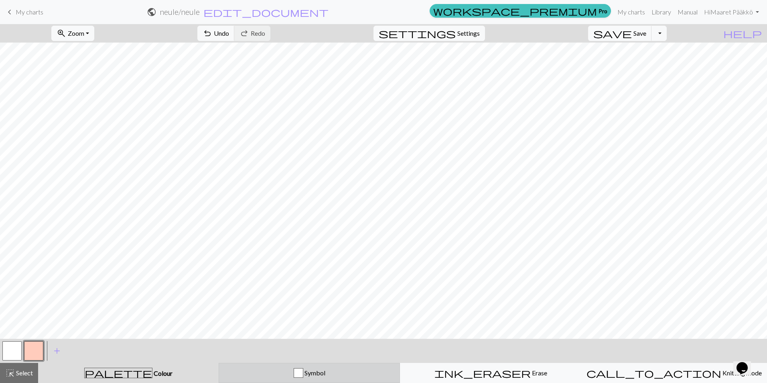
click at [302, 375] on div "button" at bounding box center [299, 373] width 10 height 10
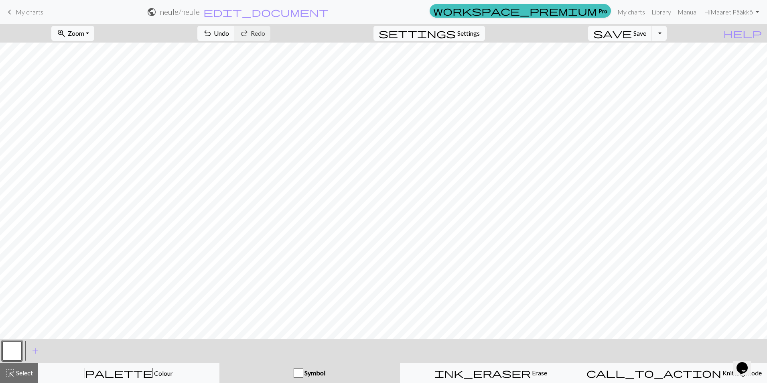
click at [302, 375] on div "button" at bounding box center [299, 373] width 10 height 10
click at [653, 369] on span "call_to_action" at bounding box center [653, 372] width 135 height 11
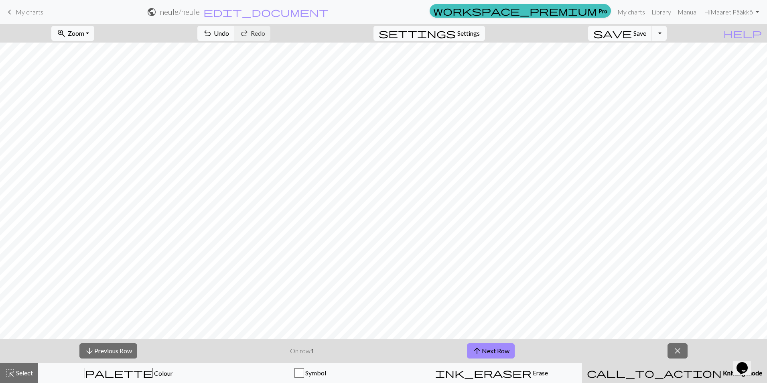
click at [653, 369] on span "call_to_action" at bounding box center [654, 372] width 135 height 11
click at [670, 349] on button "close" at bounding box center [677, 350] width 20 height 15
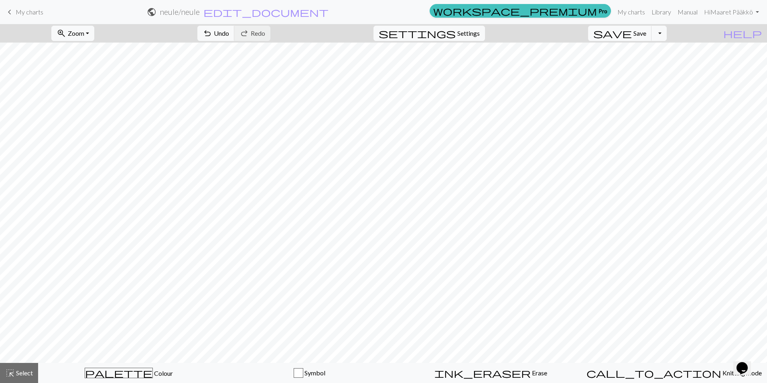
click at [200, 12] on h2 "neule / neule" at bounding box center [180, 11] width 40 height 9
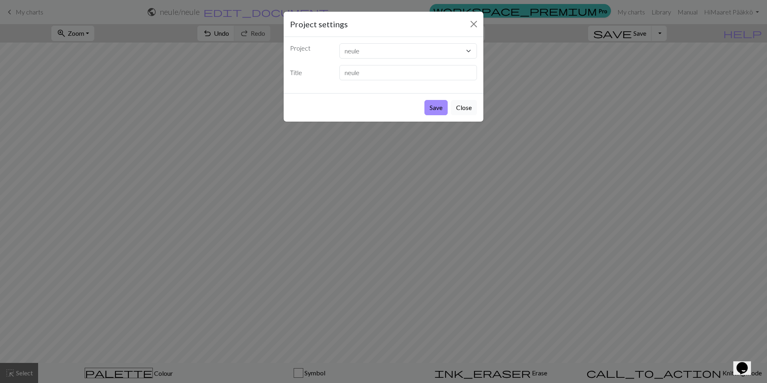
click at [463, 110] on button "Close" at bounding box center [464, 107] width 26 height 15
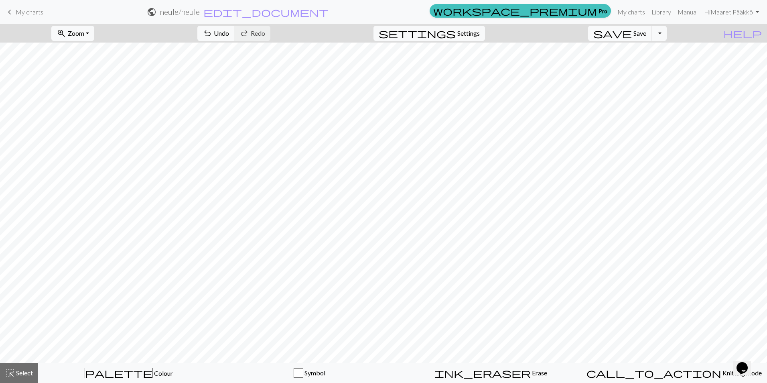
click at [26, 10] on span "My charts" at bounding box center [30, 12] width 28 height 8
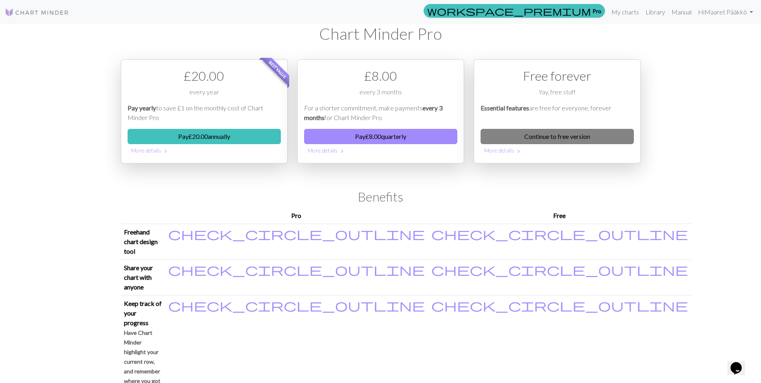
click at [563, 137] on link "Continue to free version" at bounding box center [556, 136] width 153 height 15
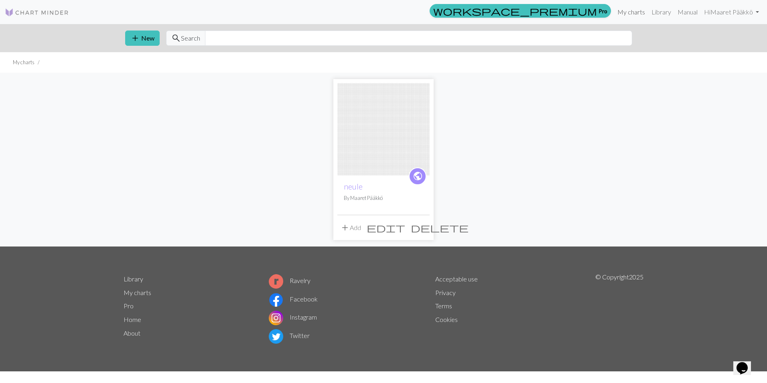
click at [638, 11] on link "My charts" at bounding box center [631, 12] width 34 height 16
click at [145, 38] on button "add New" at bounding box center [142, 37] width 34 height 15
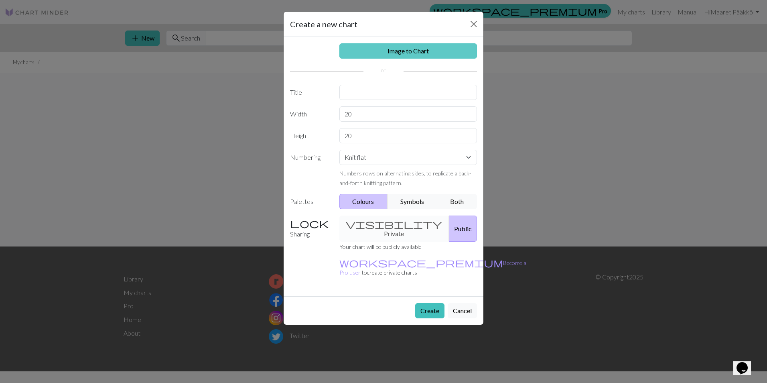
click at [404, 53] on link "Image to Chart" at bounding box center [408, 50] width 138 height 15
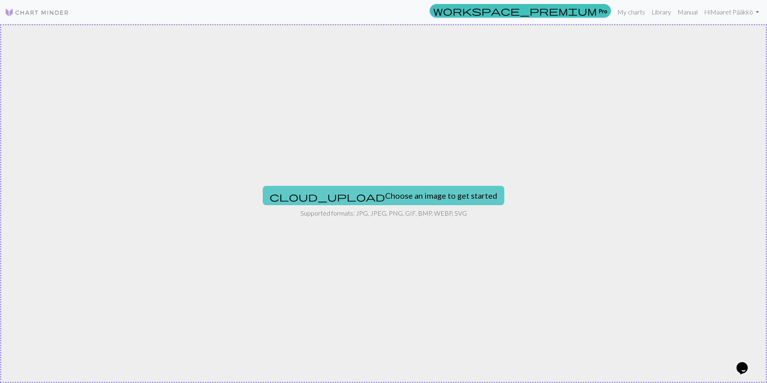
click at [377, 190] on button "cloud_upload Choose an image to get started" at bounding box center [383, 195] width 241 height 19
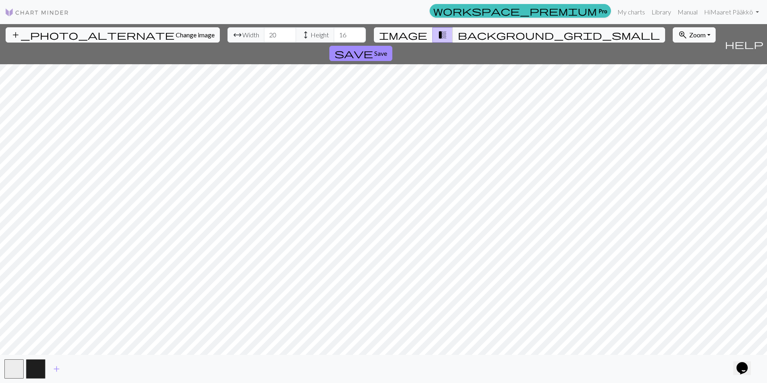
click at [414, 35] on span "image" at bounding box center [403, 34] width 48 height 11
click at [439, 35] on span "transition_fade" at bounding box center [442, 34] width 10 height 11
click at [464, 35] on button "background_grid_small" at bounding box center [558, 34] width 213 height 15
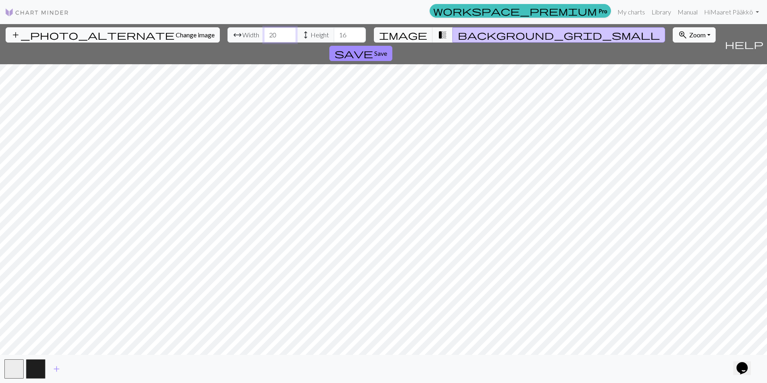
drag, startPoint x: 237, startPoint y: 33, endPoint x: 168, endPoint y: 31, distance: 68.6
click at [168, 31] on div "add_photo_alternate Change image arrow_range Width 20 height Height 16 image tr…" at bounding box center [360, 44] width 721 height 40
type input "70"
drag, startPoint x: 306, startPoint y: 35, endPoint x: 276, endPoint y: 27, distance: 31.1
click at [282, 33] on div "arrow_range Width 70 height Height 16" at bounding box center [296, 34] width 138 height 15
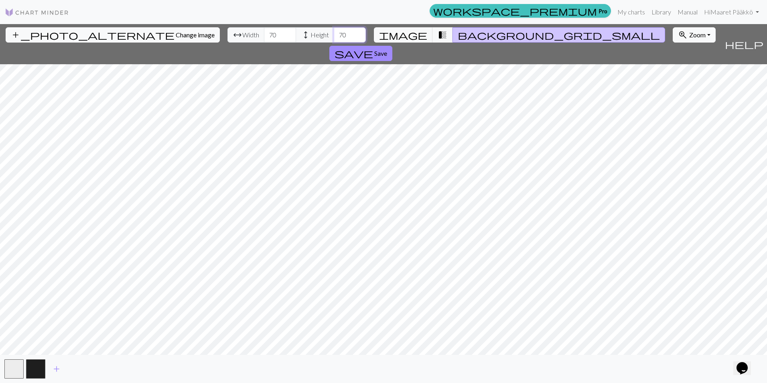
type input "70"
click at [437, 35] on span "transition_fade" at bounding box center [442, 34] width 10 height 11
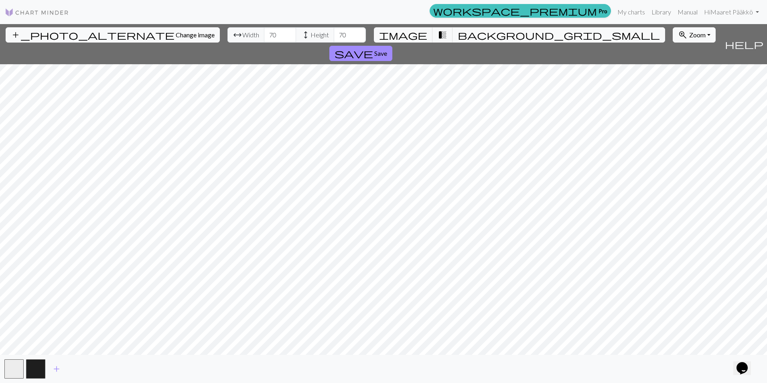
click at [382, 356] on div "add_photo_alternate Change image arrow_range Width 70 height Height 70 image tr…" at bounding box center [383, 203] width 767 height 358
click at [68, 30] on button "add_photo_alternate Change image" at bounding box center [113, 34] width 214 height 15
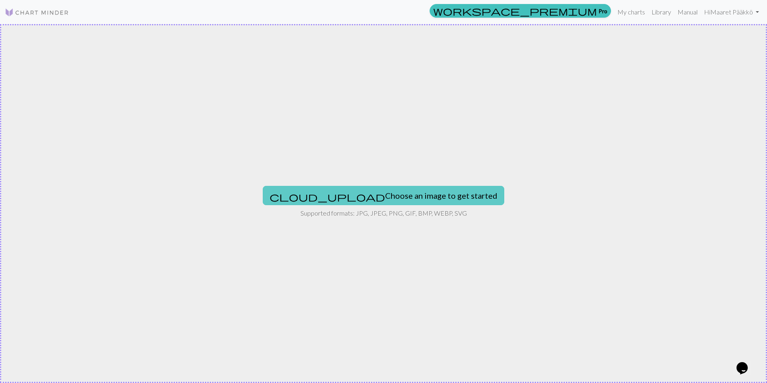
click at [374, 198] on button "cloud_upload Choose an image to get started" at bounding box center [383, 195] width 241 height 19
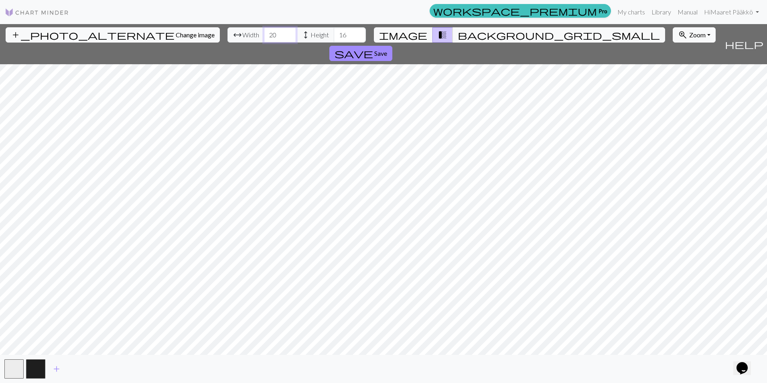
drag, startPoint x: 235, startPoint y: 36, endPoint x: 218, endPoint y: 36, distance: 16.4
click at [227, 36] on div "arrow_range Width 20 height Height 16" at bounding box center [296, 34] width 138 height 15
type input "49"
drag, startPoint x: 311, startPoint y: 32, endPoint x: 275, endPoint y: 32, distance: 35.3
click at [275, 32] on div "arrow_range Width 49 height Height 16" at bounding box center [296, 34] width 138 height 15
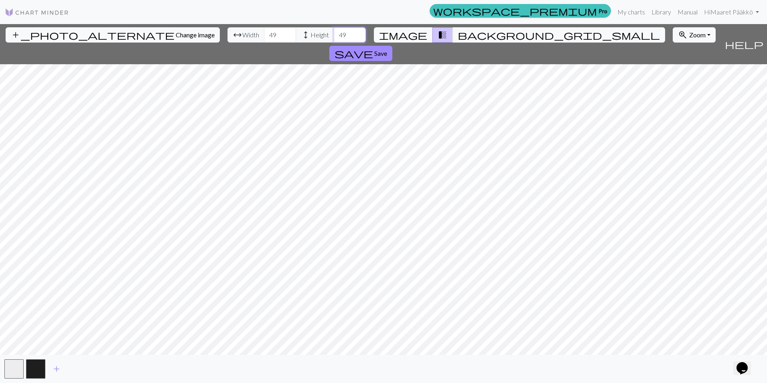
type input "49"
click at [459, 34] on span "background_grid_small" at bounding box center [559, 34] width 202 height 11
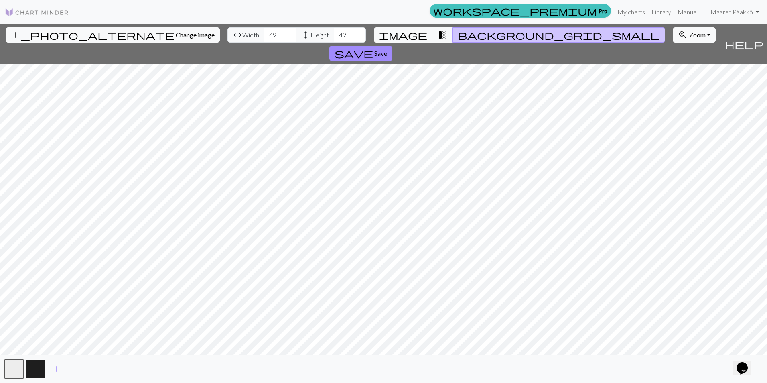
click at [35, 361] on button "button" at bounding box center [35, 368] width 19 height 19
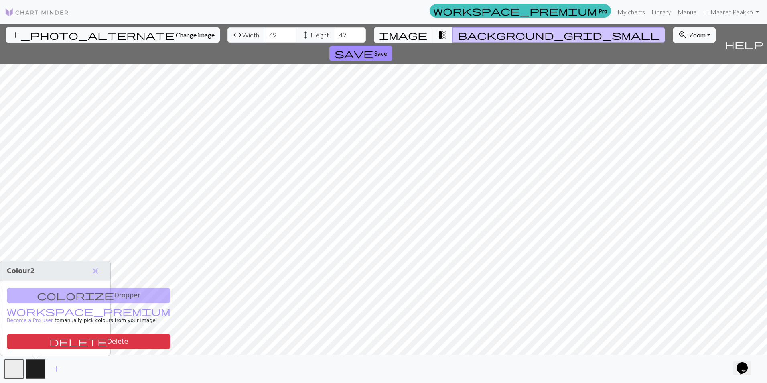
click at [439, 35] on span "transition_fade" at bounding box center [442, 34] width 10 height 11
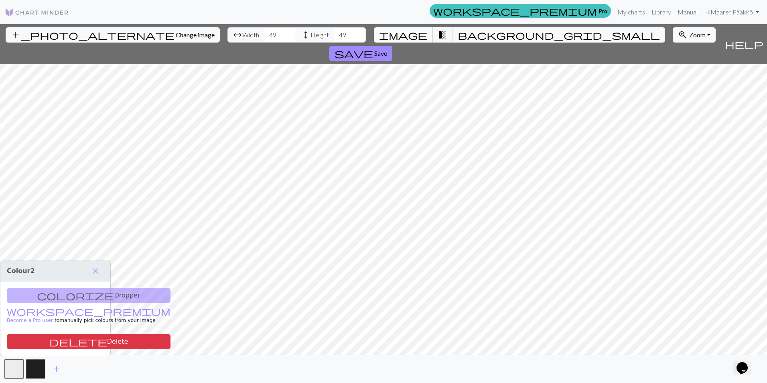
click at [415, 35] on span "image" at bounding box center [403, 34] width 48 height 11
click at [440, 36] on span "transition_fade" at bounding box center [442, 34] width 10 height 11
click at [462, 35] on button "background_grid_small" at bounding box center [558, 34] width 213 height 15
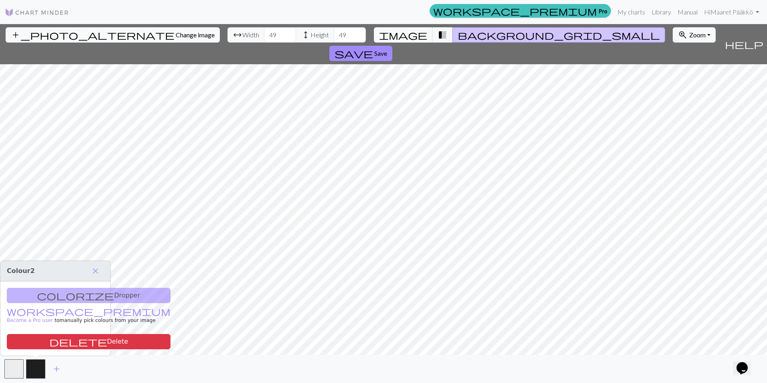
click at [462, 35] on button "background_grid_small" at bounding box center [558, 34] width 213 height 15
click at [417, 37] on span "image" at bounding box center [403, 34] width 48 height 11
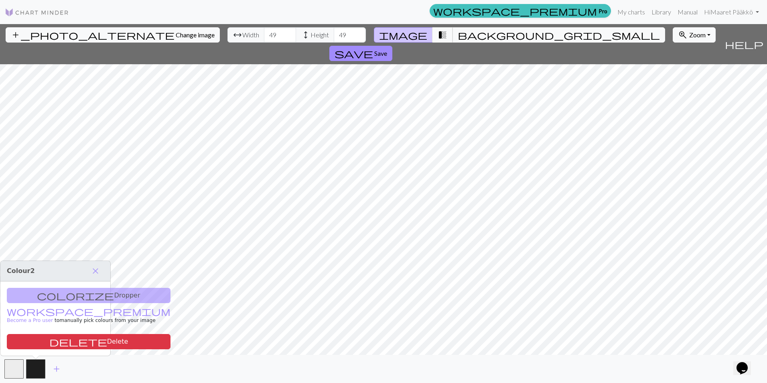
click at [437, 36] on span "transition_fade" at bounding box center [442, 34] width 10 height 11
click at [387, 49] on span "Save" at bounding box center [380, 53] width 13 height 8
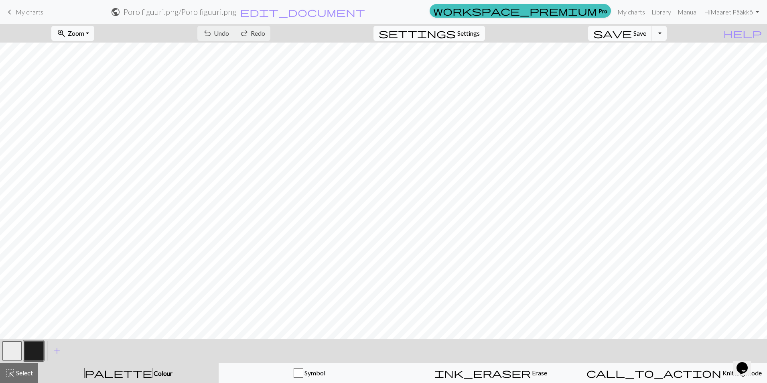
click at [468, 34] on span "Settings" at bounding box center [468, 33] width 22 height 10
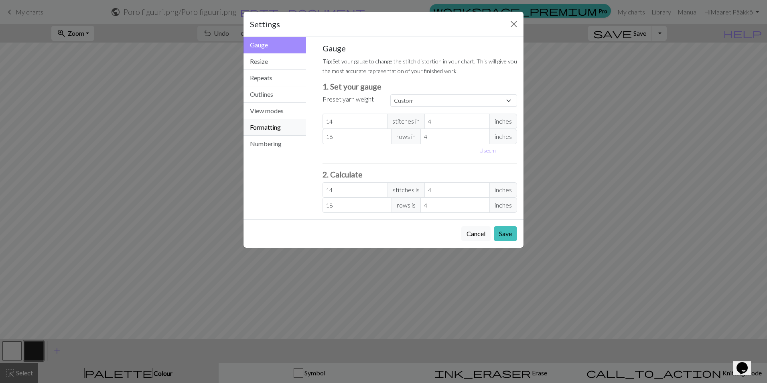
click at [259, 125] on button "Formatting" at bounding box center [274, 127] width 63 height 16
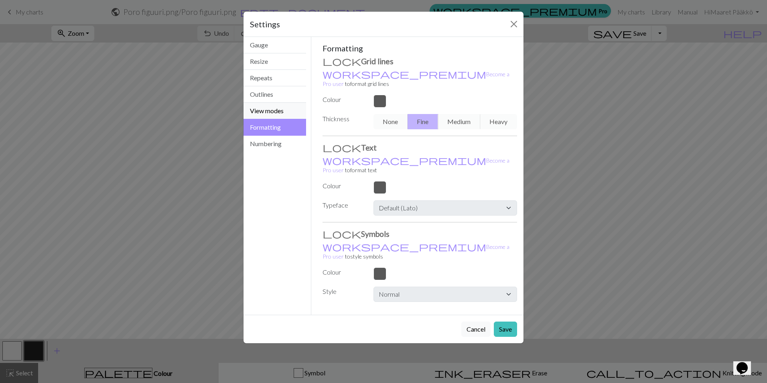
click at [283, 112] on button "View modes" at bounding box center [274, 111] width 63 height 16
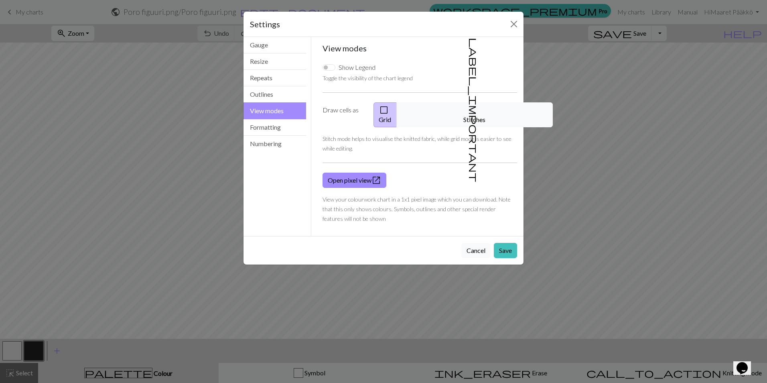
click at [478, 243] on button "Cancel" at bounding box center [475, 250] width 29 height 15
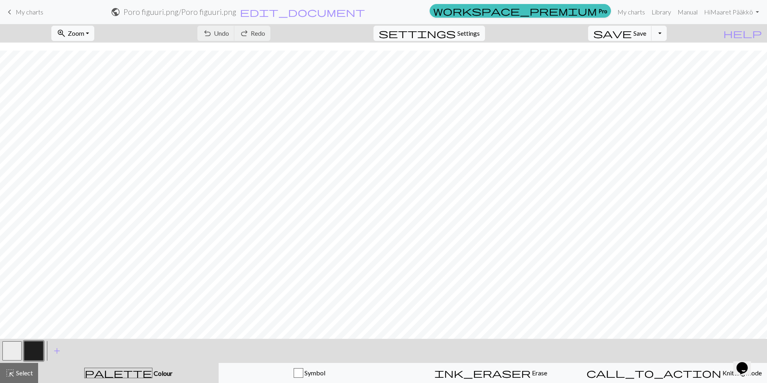
scroll to position [120, 0]
click at [229, 32] on span "Undo" at bounding box center [221, 33] width 15 height 8
click at [14, 355] on button "button" at bounding box center [11, 350] width 19 height 19
click at [32, 350] on button "button" at bounding box center [33, 350] width 19 height 19
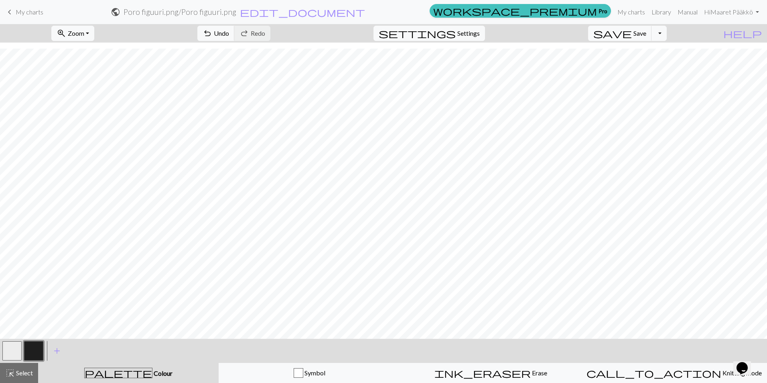
scroll to position [139, 0]
click at [34, 348] on button "button" at bounding box center [33, 350] width 19 height 19
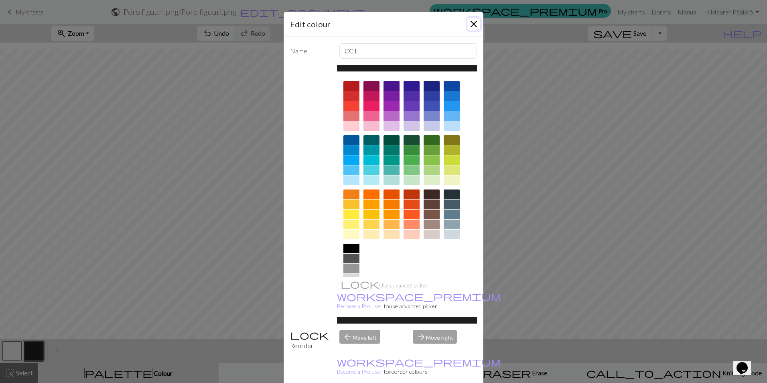
click at [471, 24] on button "Close" at bounding box center [473, 24] width 13 height 13
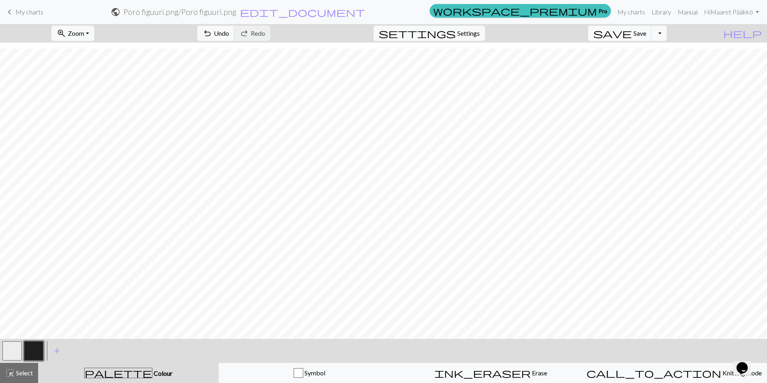
click at [16, 346] on button "button" at bounding box center [11, 350] width 19 height 19
click at [37, 347] on button "button" at bounding box center [33, 350] width 19 height 19
click at [6, 348] on button "button" at bounding box center [11, 350] width 19 height 19
click at [38, 353] on button "button" at bounding box center [33, 350] width 19 height 19
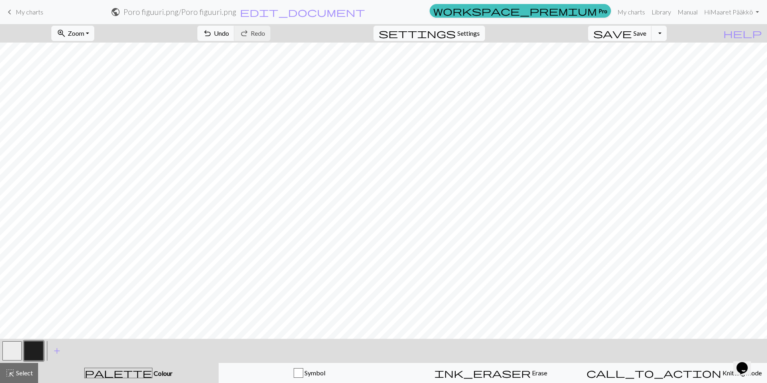
click at [43, 349] on button "button" at bounding box center [33, 350] width 19 height 19
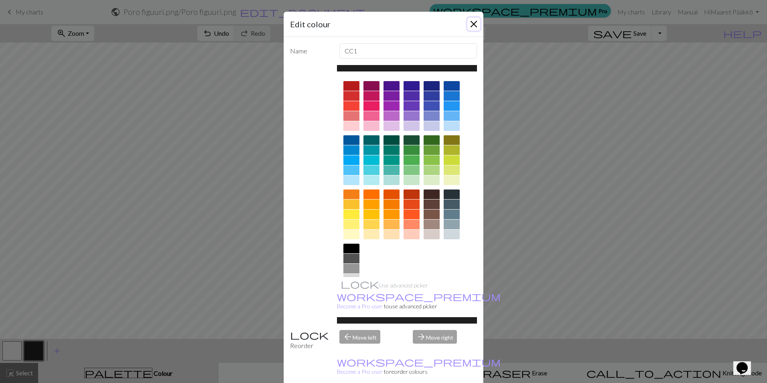
click at [470, 24] on button "Close" at bounding box center [473, 24] width 13 height 13
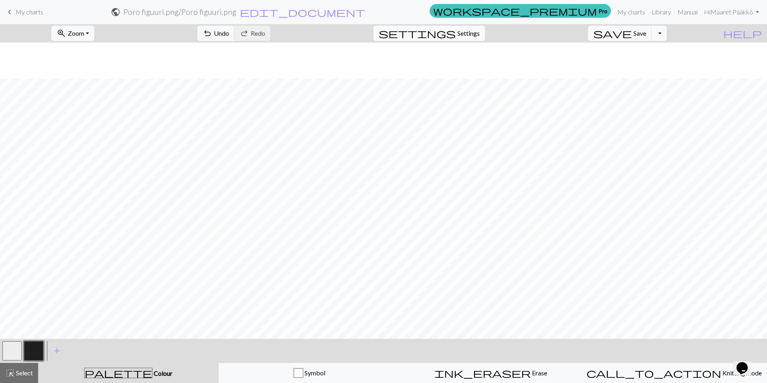
scroll to position [139, 0]
click at [646, 32] on span "Save" at bounding box center [639, 33] width 13 height 8
click at [666, 32] on button "Toggle Dropdown" at bounding box center [658, 33] width 15 height 15
click at [652, 63] on button "save_alt Download" at bounding box center [600, 63] width 132 height 13
click at [377, 11] on p "Your download is ready!" at bounding box center [376, 14] width 65 height 10
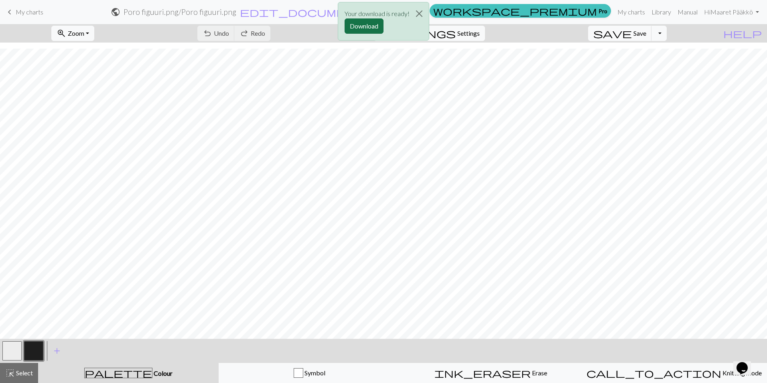
click at [375, 22] on button "Download" at bounding box center [363, 25] width 39 height 15
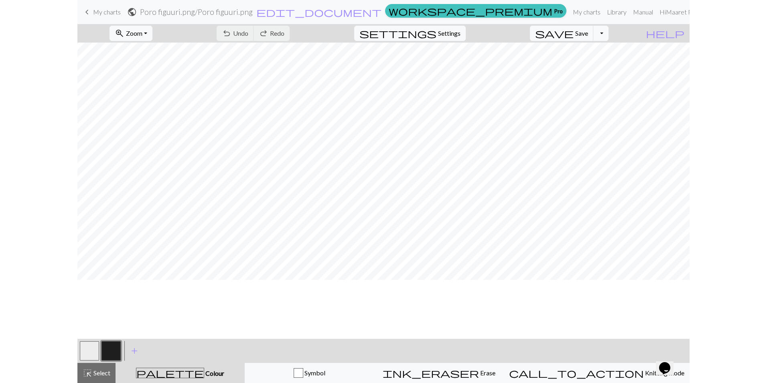
scroll to position [0, 0]
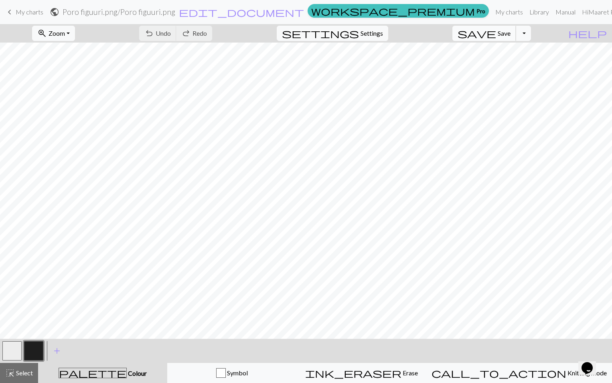
click at [510, 28] on button "save Save Save" at bounding box center [484, 33] width 64 height 15
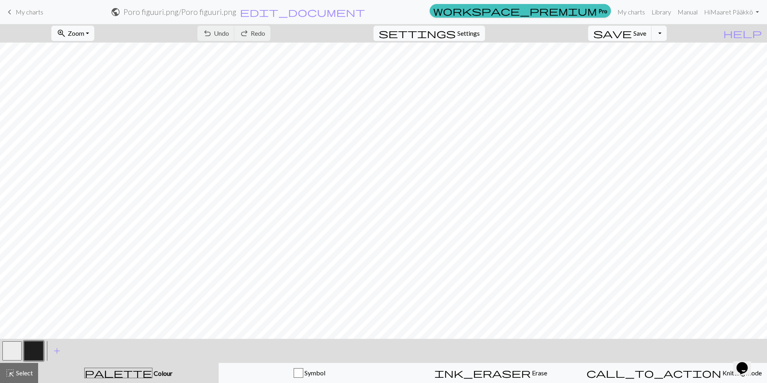
click at [28, 13] on span "My charts" at bounding box center [30, 12] width 28 height 8
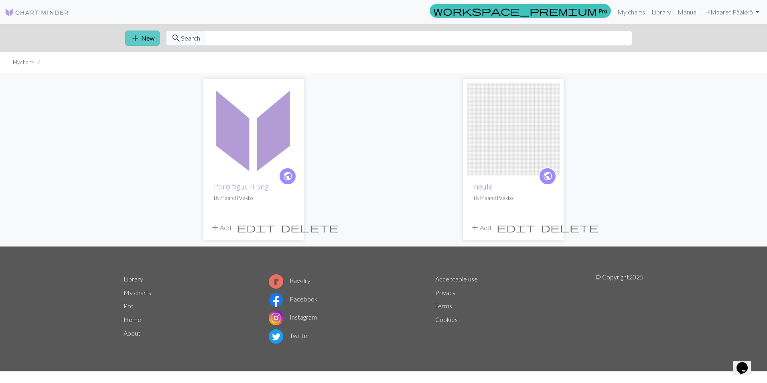
click at [134, 35] on span "add" at bounding box center [135, 37] width 10 height 11
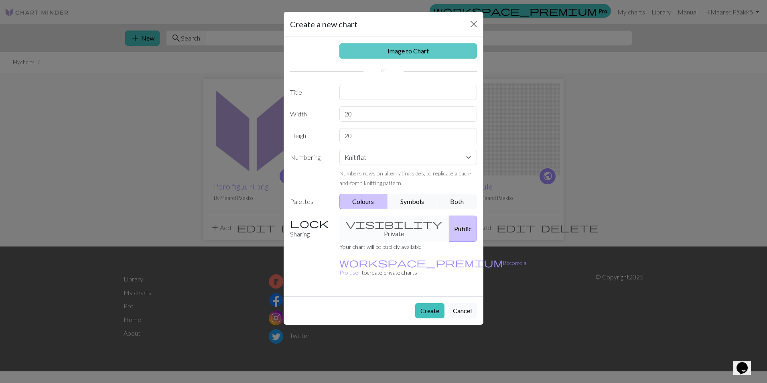
click at [388, 51] on link "Image to Chart" at bounding box center [408, 50] width 138 height 15
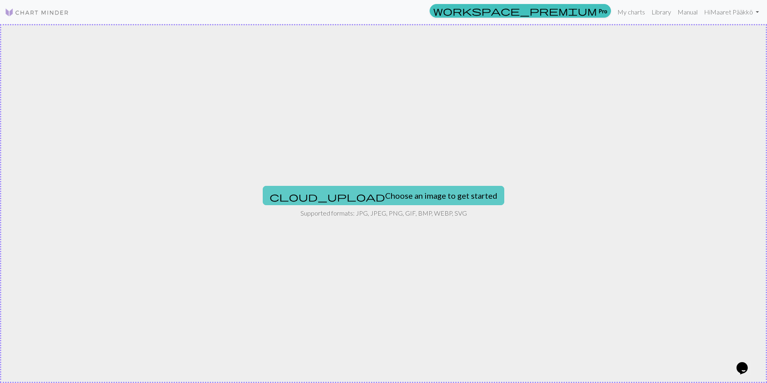
click at [373, 194] on button "cloud_upload Choose an image to get started" at bounding box center [383, 195] width 241 height 19
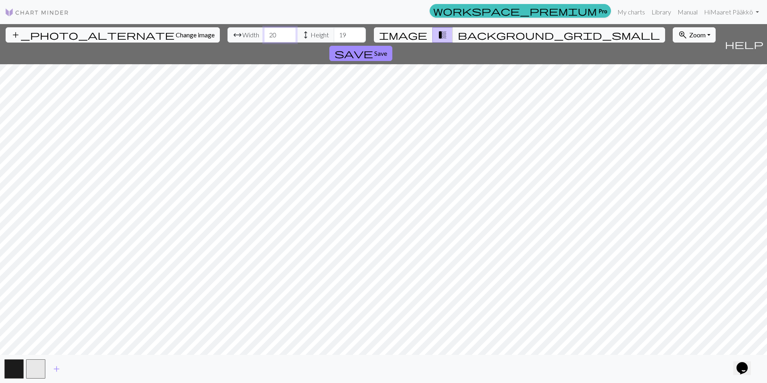
drag, startPoint x: 241, startPoint y: 26, endPoint x: 210, endPoint y: 27, distance: 30.9
click at [210, 27] on div "add_photo_alternate Change image arrow_range Width 20 height Height 19 image tr…" at bounding box center [360, 44] width 721 height 40
type input "7"
drag, startPoint x: 308, startPoint y: 33, endPoint x: 281, endPoint y: 35, distance: 26.9
click at [281, 35] on div "arrow_range Width 7 height Height 19" at bounding box center [296, 34] width 138 height 15
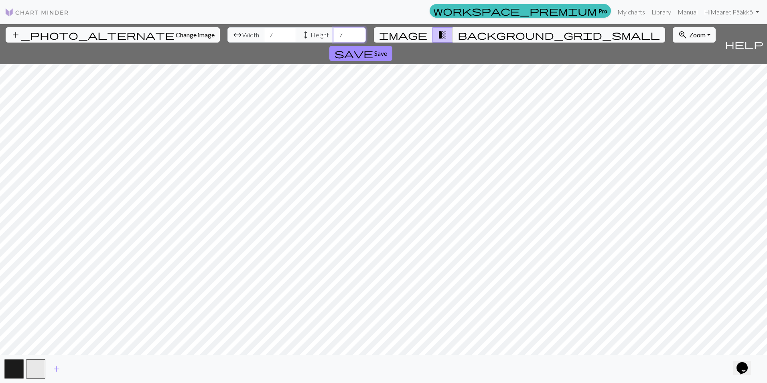
type input "7"
click at [416, 33] on span "image" at bounding box center [403, 34] width 48 height 11
click at [462, 33] on button "background_grid_small" at bounding box center [558, 34] width 213 height 15
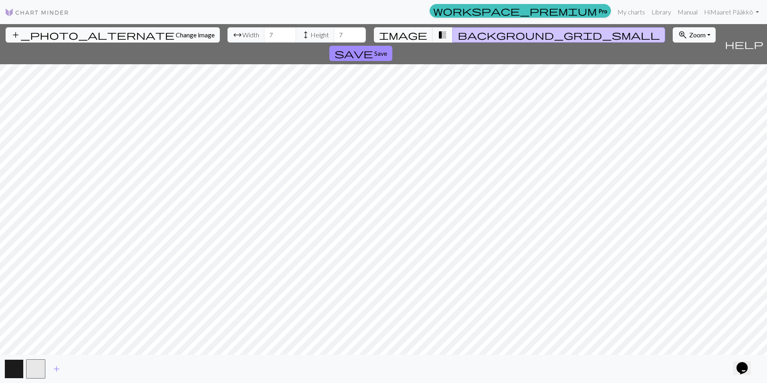
click at [14, 370] on button "button" at bounding box center [13, 368] width 19 height 19
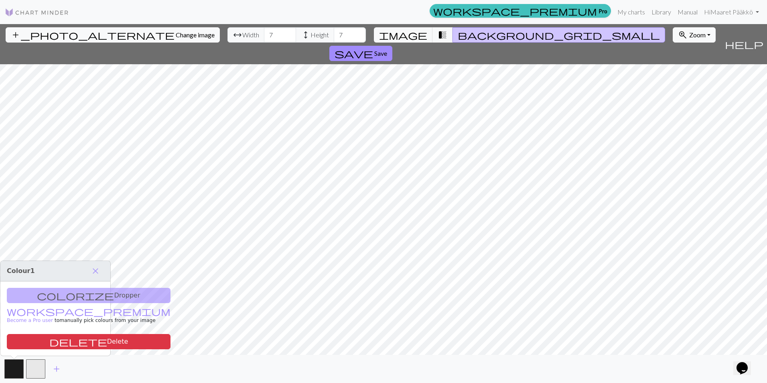
click at [25, 365] on div "add" at bounding box center [383, 368] width 767 height 28
click at [36, 366] on button "button" at bounding box center [35, 368] width 19 height 19
click at [387, 49] on span "Save" at bounding box center [380, 53] width 13 height 8
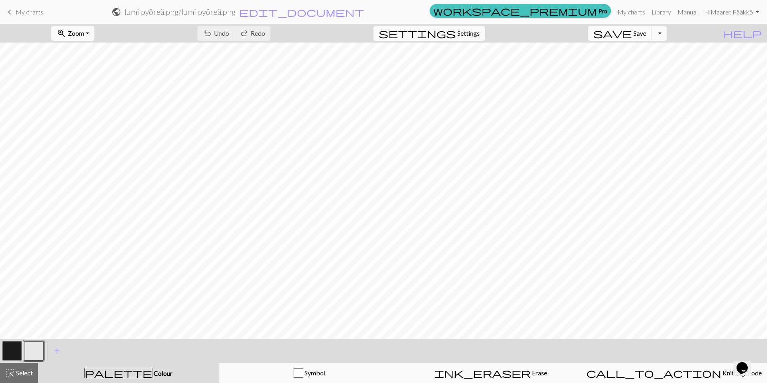
click at [26, 347] on button "button" at bounding box center [33, 350] width 19 height 19
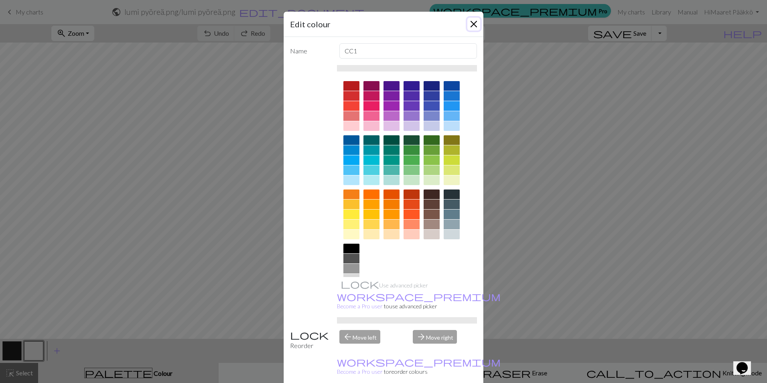
click at [472, 23] on button "Close" at bounding box center [473, 24] width 13 height 13
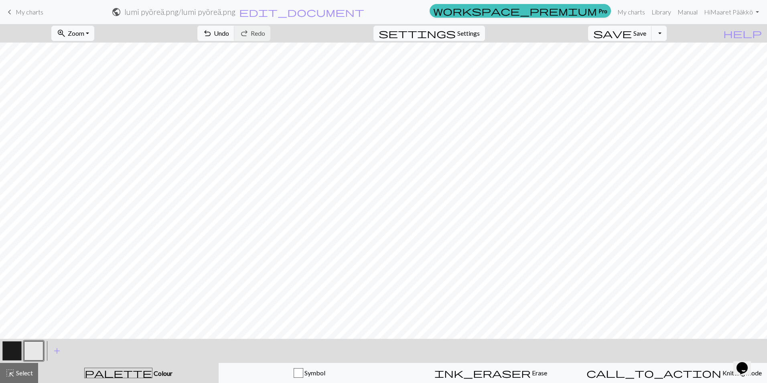
click at [7, 350] on button "button" at bounding box center [11, 350] width 19 height 19
click at [39, 351] on button "button" at bounding box center [33, 350] width 19 height 19
click at [14, 346] on button "button" at bounding box center [11, 350] width 19 height 19
click at [35, 346] on button "button" at bounding box center [33, 350] width 19 height 19
click at [12, 347] on button "button" at bounding box center [11, 350] width 19 height 19
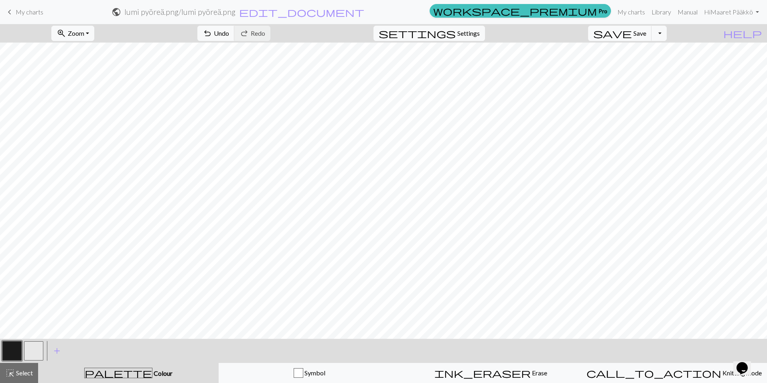
drag, startPoint x: 30, startPoint y: 348, endPoint x: 34, endPoint y: 346, distance: 5.0
click at [31, 348] on button "button" at bounding box center [33, 350] width 19 height 19
click at [18, 353] on button "button" at bounding box center [11, 350] width 19 height 19
click at [34, 349] on button "button" at bounding box center [33, 350] width 19 height 19
click at [15, 352] on button "button" at bounding box center [11, 350] width 19 height 19
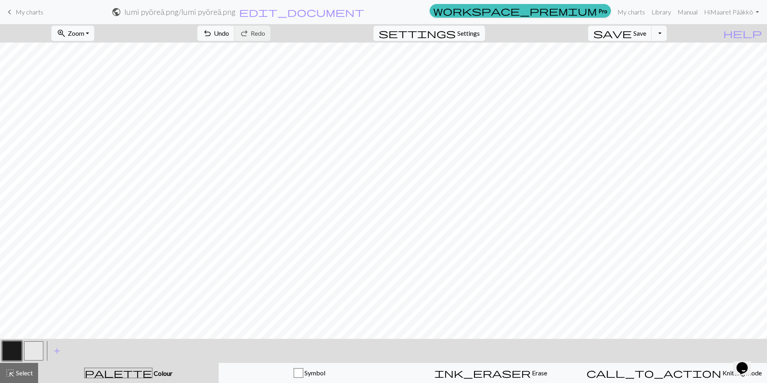
click at [30, 346] on button "button" at bounding box center [33, 350] width 19 height 19
drag, startPoint x: 17, startPoint y: 348, endPoint x: 24, endPoint y: 344, distance: 8.3
click at [18, 347] on button "button" at bounding box center [11, 350] width 19 height 19
click at [40, 350] on button "button" at bounding box center [33, 350] width 19 height 19
click at [84, 30] on span "Zoom" at bounding box center [76, 33] width 16 height 8
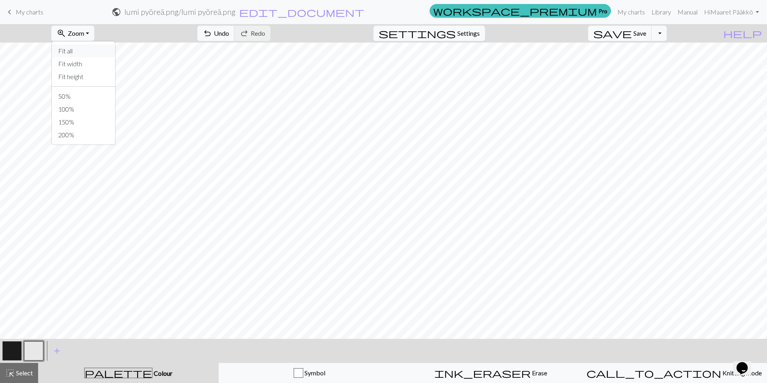
click at [102, 51] on button "Fit all" at bounding box center [83, 51] width 63 height 13
click at [38, 347] on button "button" at bounding box center [33, 350] width 19 height 19
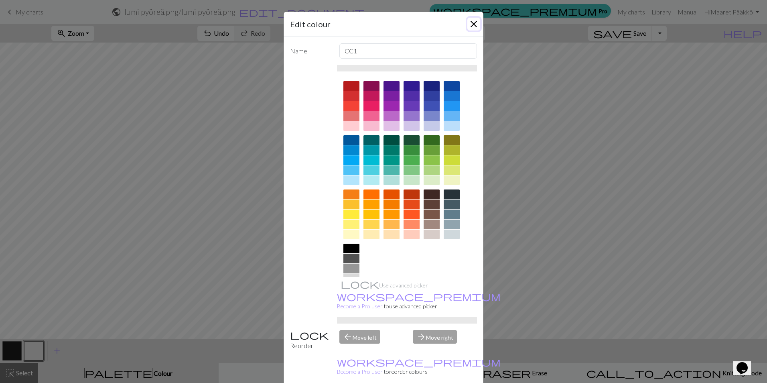
click at [469, 24] on button "Close" at bounding box center [473, 24] width 13 height 13
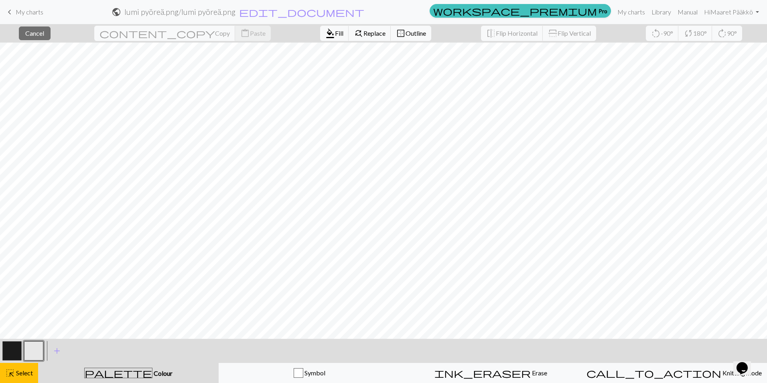
click at [18, 351] on button "button" at bounding box center [11, 350] width 19 height 19
click at [16, 348] on button "button" at bounding box center [11, 350] width 19 height 19
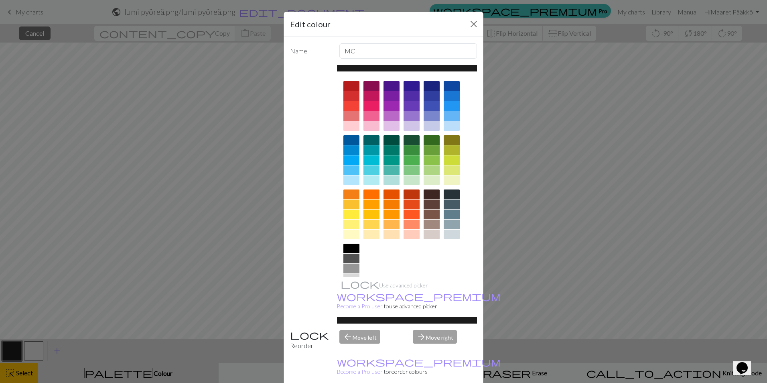
click at [16, 367] on div "Edit colour Name MC Use advanced picker workspace_premium Become a Pro user to …" at bounding box center [383, 191] width 767 height 383
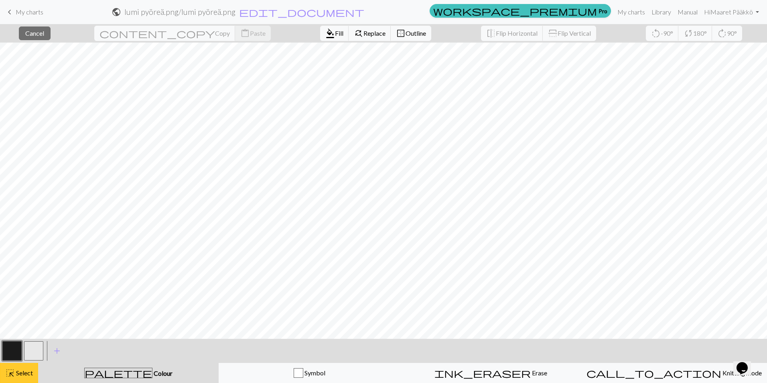
click at [27, 376] on span "Select" at bounding box center [24, 373] width 18 height 8
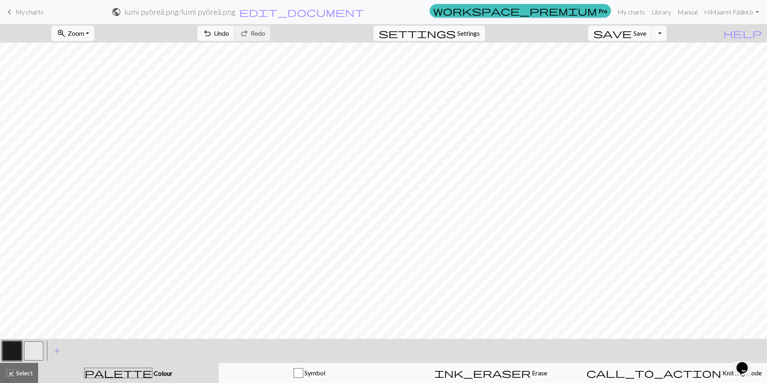
click at [17, 351] on button "button" at bounding box center [11, 350] width 19 height 19
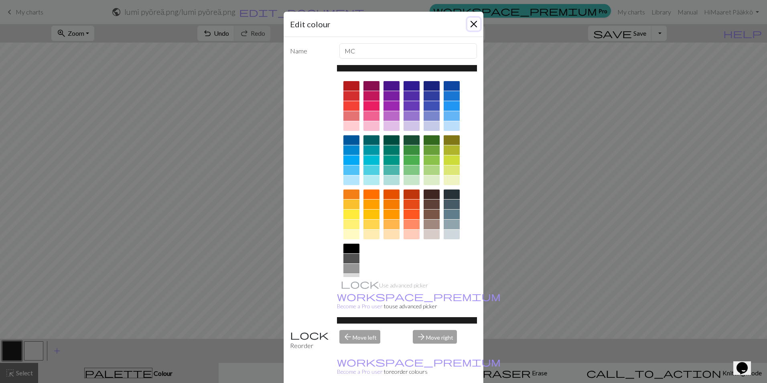
click at [475, 26] on button "Close" at bounding box center [473, 24] width 13 height 13
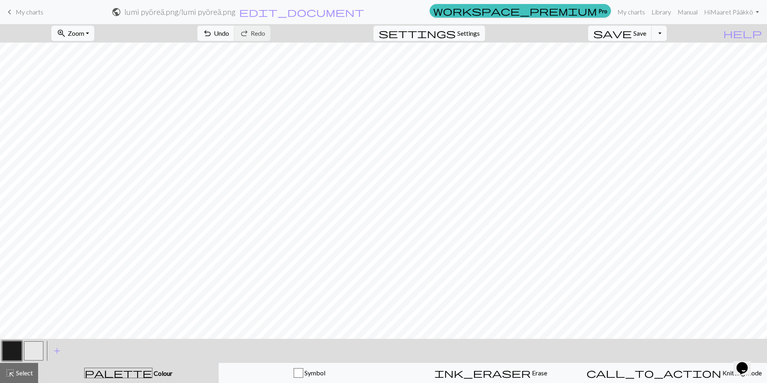
click at [34, 349] on button "button" at bounding box center [33, 350] width 19 height 19
click at [13, 353] on button "button" at bounding box center [11, 350] width 19 height 19
drag, startPoint x: 28, startPoint y: 16, endPoint x: 415, endPoint y: 32, distance: 387.3
click at [28, 16] on link "keyboard_arrow_left My charts" at bounding box center [24, 12] width 38 height 14
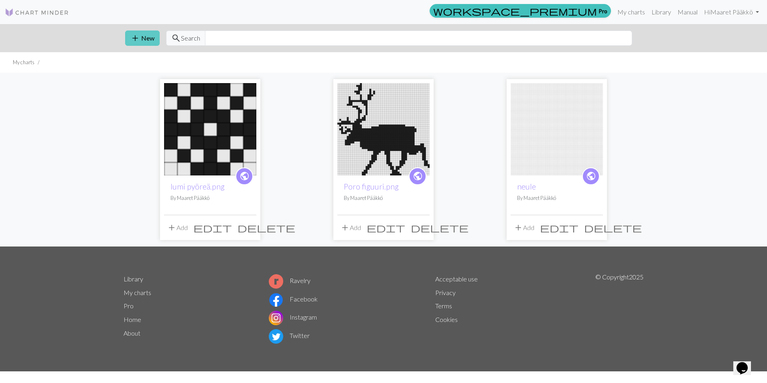
click at [145, 35] on button "add New" at bounding box center [142, 37] width 34 height 15
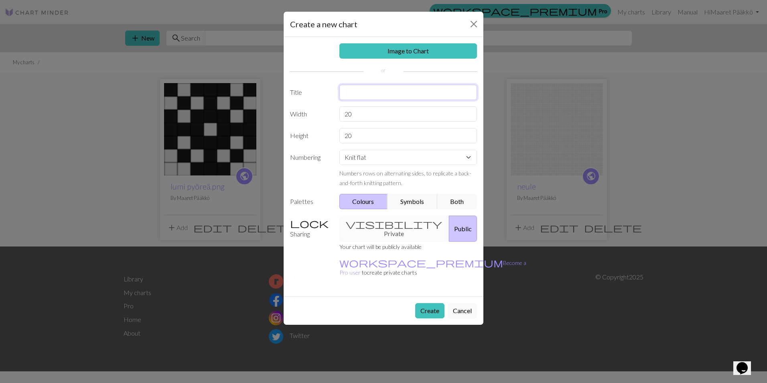
drag, startPoint x: 349, startPoint y: 95, endPoint x: 374, endPoint y: 96, distance: 24.9
click at [349, 95] on input "text" at bounding box center [408, 92] width 138 height 15
click at [429, 51] on link "Image to Chart" at bounding box center [408, 50] width 138 height 15
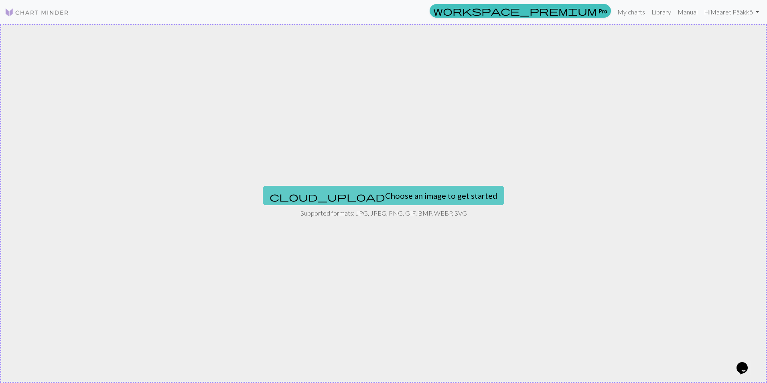
click at [366, 198] on button "cloud_upload Choose an image to get started" at bounding box center [383, 195] width 241 height 19
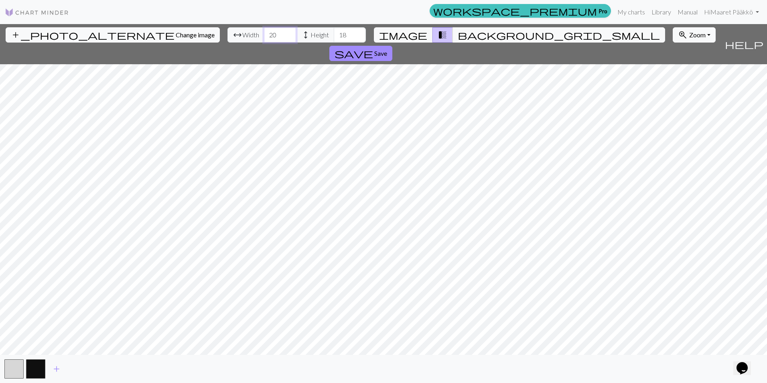
drag, startPoint x: 239, startPoint y: 35, endPoint x: 200, endPoint y: 39, distance: 39.5
click at [227, 39] on div "arrow_range Width 20 height Height 18" at bounding box center [296, 34] width 138 height 15
type input "7"
drag, startPoint x: 306, startPoint y: 36, endPoint x: 276, endPoint y: 35, distance: 30.5
click at [276, 35] on div "arrow_range Width 7 height Height 18" at bounding box center [296, 34] width 138 height 15
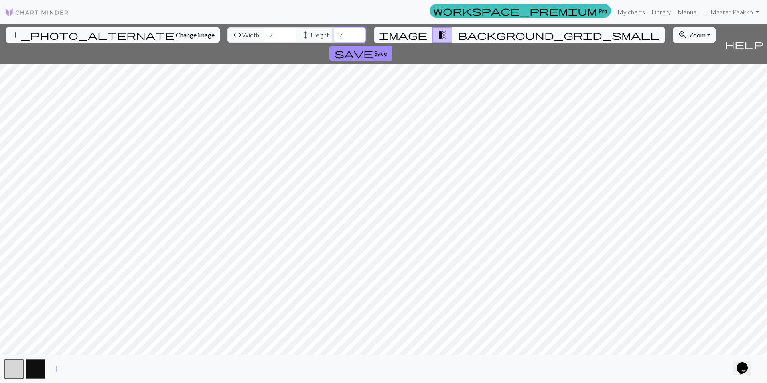
type input "7"
click at [458, 35] on span "background_grid_small" at bounding box center [559, 34] width 202 height 11
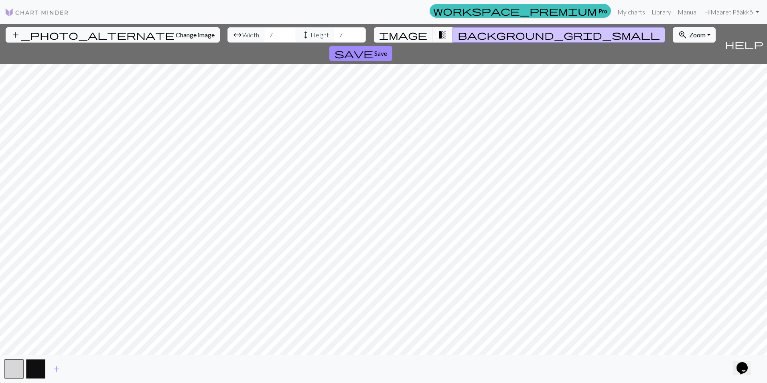
click at [386, 354] on div "add_photo_alternate Change image arrow_range Width 7 height Height 7 image tran…" at bounding box center [383, 203] width 767 height 358
click at [417, 33] on span "image" at bounding box center [403, 34] width 48 height 11
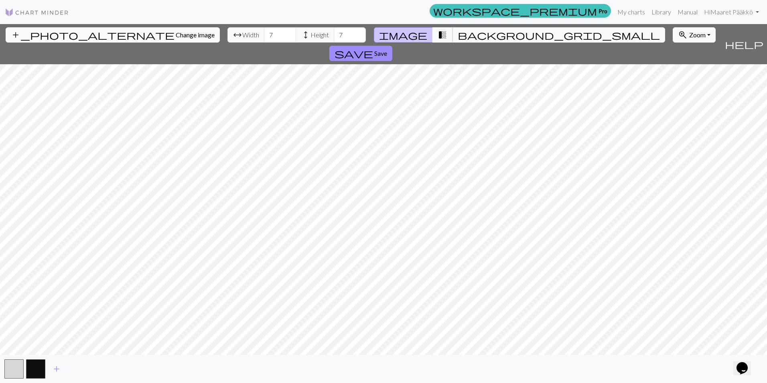
click at [432, 35] on button "transition_fade" at bounding box center [442, 34] width 20 height 15
click at [416, 36] on span "image" at bounding box center [403, 34] width 48 height 11
click at [176, 32] on span "Change image" at bounding box center [195, 35] width 39 height 8
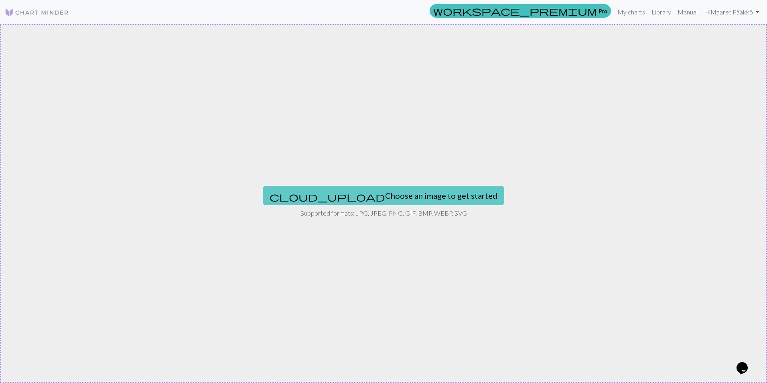
click at [407, 197] on button "cloud_upload Choose an image to get started" at bounding box center [383, 195] width 241 height 19
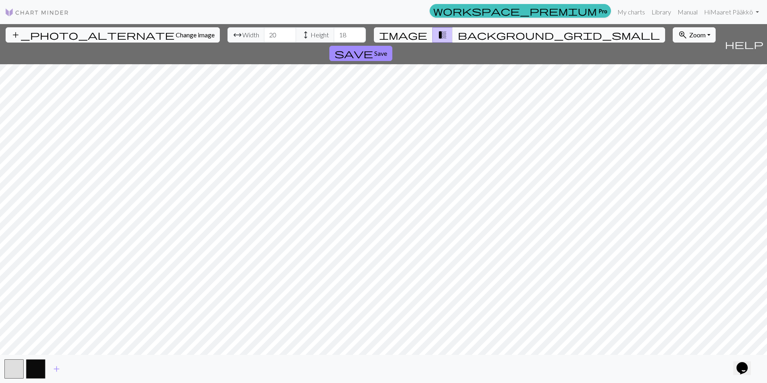
click at [458, 38] on span "background_grid_small" at bounding box center [559, 34] width 202 height 11
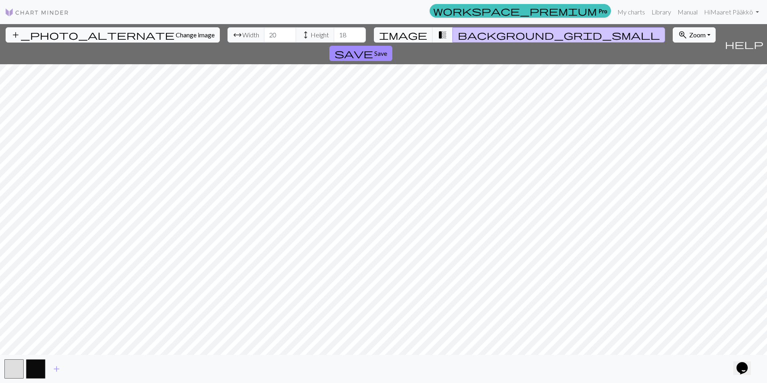
click at [383, 356] on div "add_photo_alternate Change image arrow_range Width 20 height Height 18 image tr…" at bounding box center [383, 203] width 767 height 358
click at [385, 45] on div "add_photo_alternate Change image arrow_range Width 20 height Height 18 image tr…" at bounding box center [383, 203] width 767 height 358
drag, startPoint x: 234, startPoint y: 34, endPoint x: 200, endPoint y: 37, distance: 34.6
click at [227, 37] on div "arrow_range Width 20 height Height 18" at bounding box center [296, 34] width 138 height 15
type input "9"
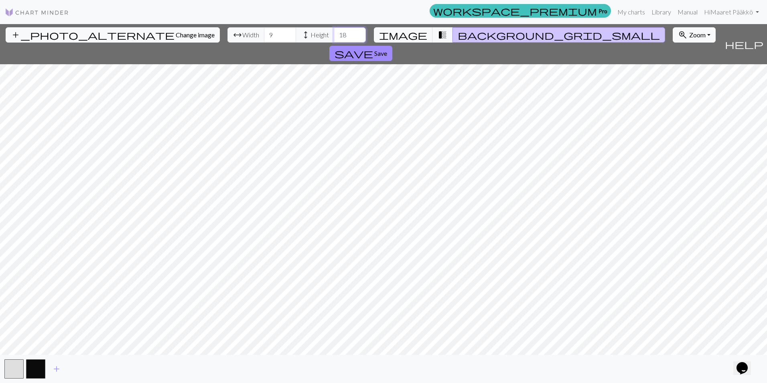
drag, startPoint x: 308, startPoint y: 35, endPoint x: 286, endPoint y: 29, distance: 22.9
click at [286, 30] on div "arrow_range Width 9 height Height 18" at bounding box center [296, 34] width 138 height 15
type input "9"
click at [387, 49] on span "Save" at bounding box center [380, 53] width 13 height 8
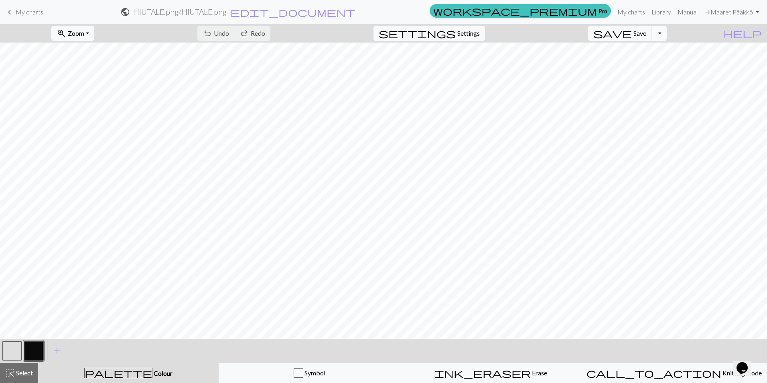
click at [666, 33] on button "Toggle Dropdown" at bounding box center [658, 33] width 15 height 15
click at [662, 61] on button "save_alt Download" at bounding box center [600, 63] width 132 height 13
click at [375, 27] on button "Download" at bounding box center [363, 25] width 39 height 15
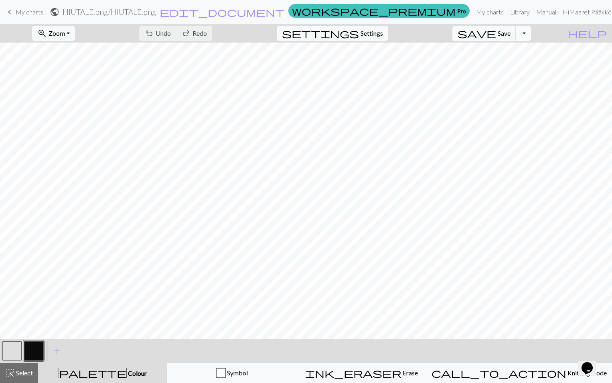
click at [531, 31] on button "Toggle Dropdown" at bounding box center [523, 33] width 15 height 15
click at [524, 68] on button "save_alt Download" at bounding box center [464, 63] width 132 height 13
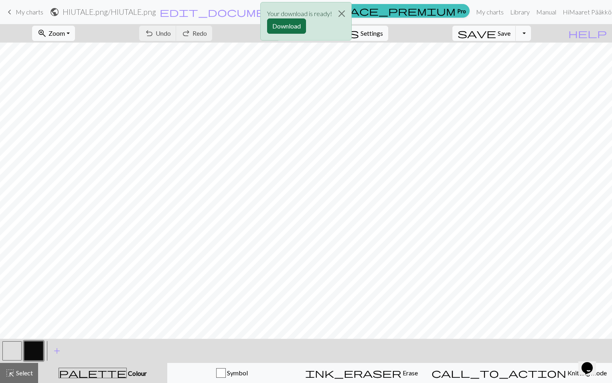
click at [281, 24] on button "Download" at bounding box center [286, 25] width 39 height 15
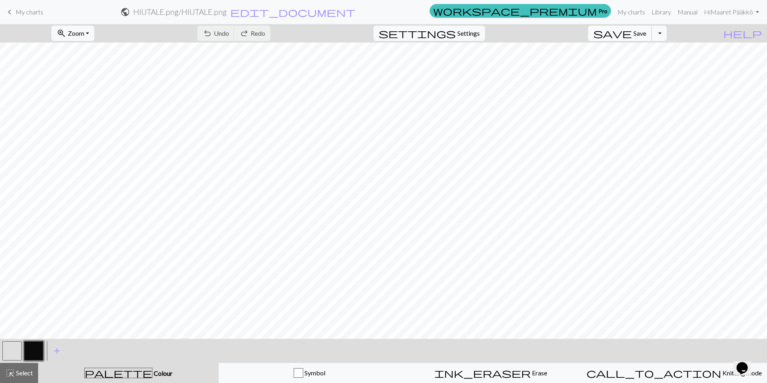
click at [649, 29] on button "save Save Save" at bounding box center [620, 33] width 64 height 15
click at [666, 34] on button "Toggle Dropdown" at bounding box center [658, 33] width 15 height 15
click at [648, 61] on button "save_alt Download" at bounding box center [600, 63] width 132 height 13
click at [374, 26] on button "Download" at bounding box center [363, 25] width 39 height 15
click at [666, 33] on button "Toggle Dropdown" at bounding box center [658, 33] width 15 height 15
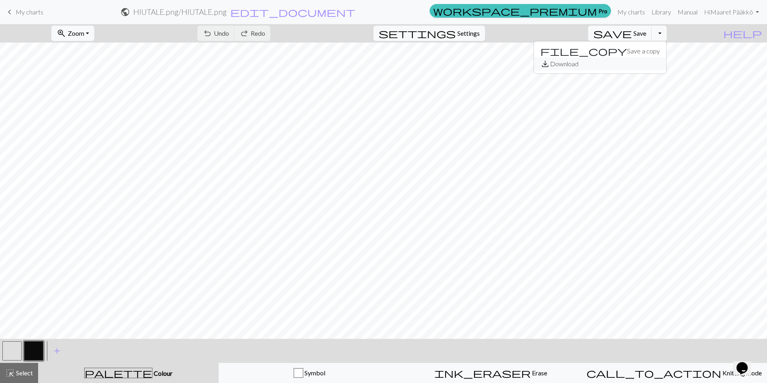
click at [638, 61] on button "save_alt Download" at bounding box center [600, 63] width 132 height 13
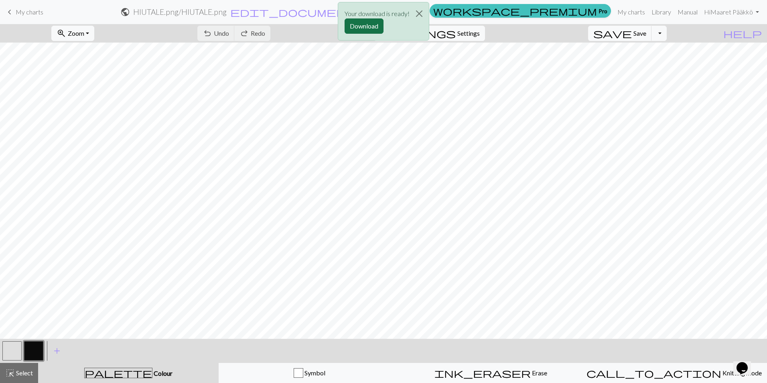
click at [369, 27] on button "Download" at bounding box center [363, 25] width 39 height 15
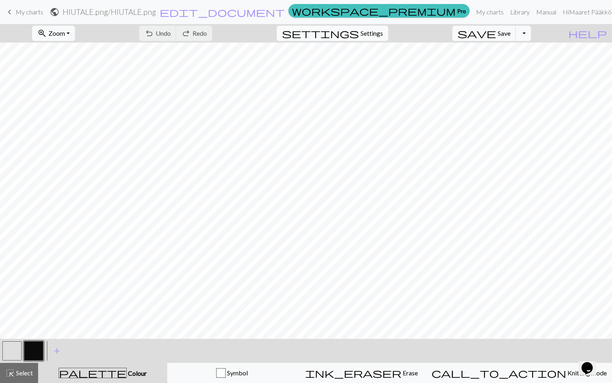
click at [388, 38] on button "settings Settings" at bounding box center [332, 33] width 111 height 15
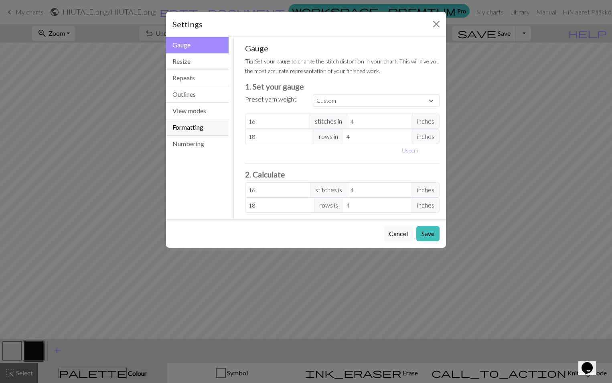
click at [181, 131] on button "Formatting" at bounding box center [197, 127] width 63 height 16
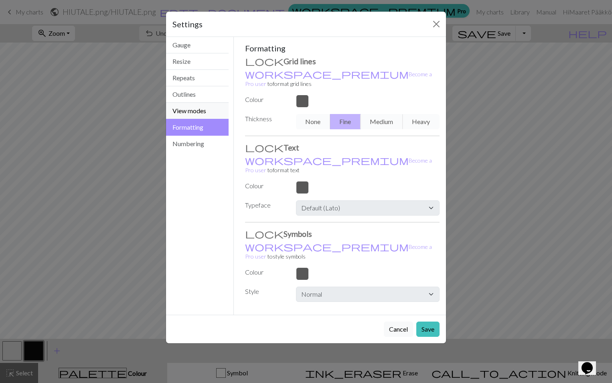
click at [208, 113] on button "View modes" at bounding box center [197, 111] width 63 height 16
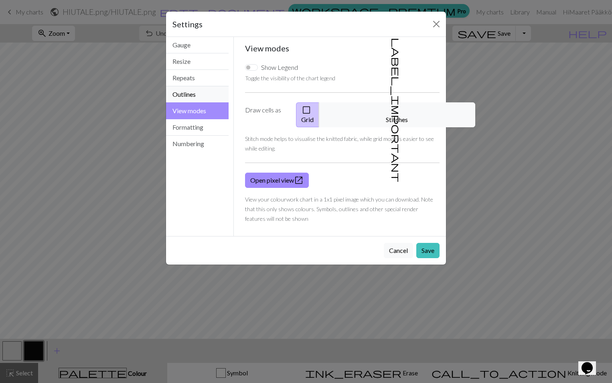
click at [202, 97] on button "Outlines" at bounding box center [197, 94] width 63 height 16
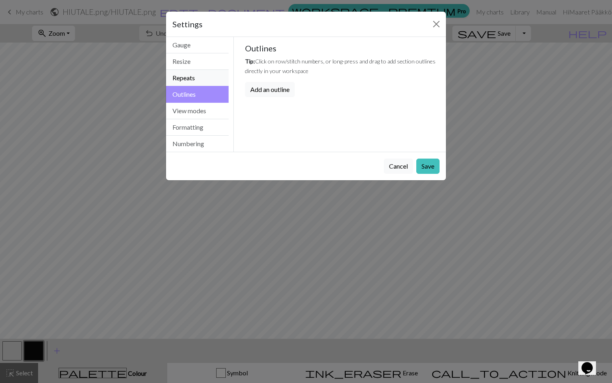
click at [200, 85] on button "Repeats" at bounding box center [197, 78] width 63 height 16
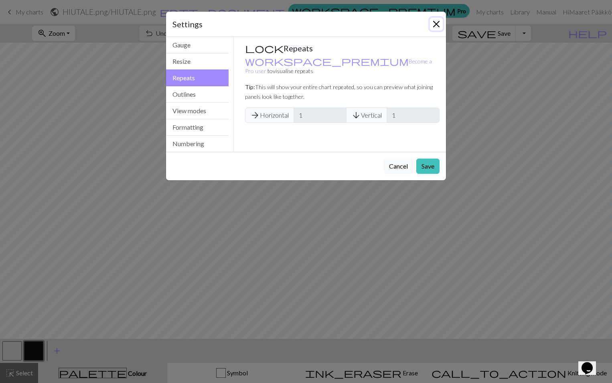
click at [434, 23] on button "Close" at bounding box center [436, 24] width 13 height 13
